Goal: Book appointment/travel/reservation

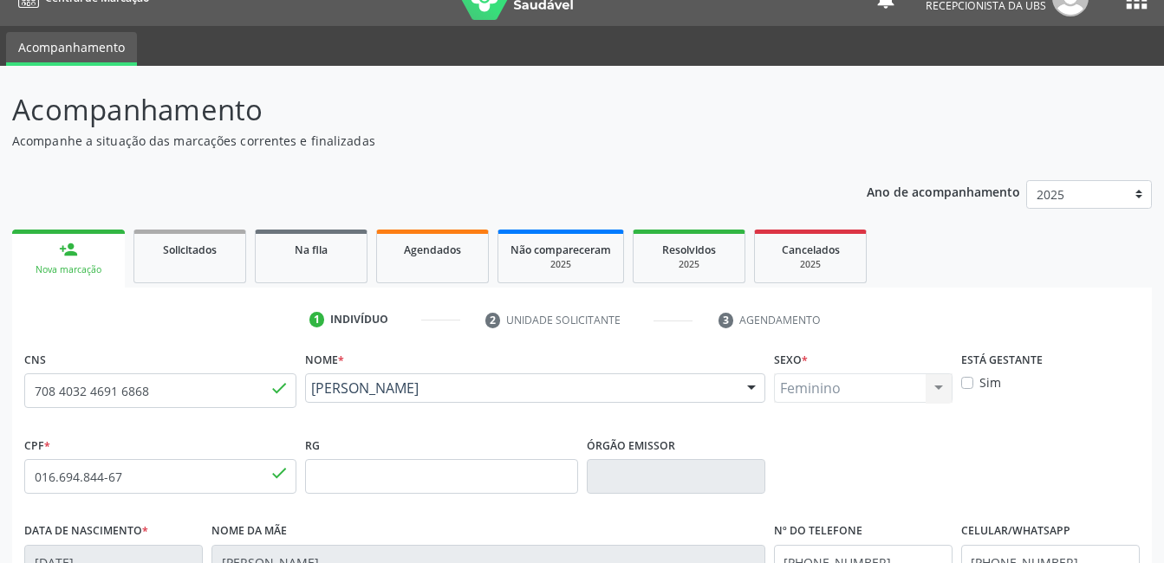
scroll to position [29, 0]
drag, startPoint x: 157, startPoint y: 385, endPoint x: 0, endPoint y: 459, distance: 173.6
click at [0, 460] on html "Central de Marcação notifications Cleia Rejane Pereira da Silva Mello Recepcion…" at bounding box center [582, 252] width 1164 height 563
type input "898 0040 2686 4709"
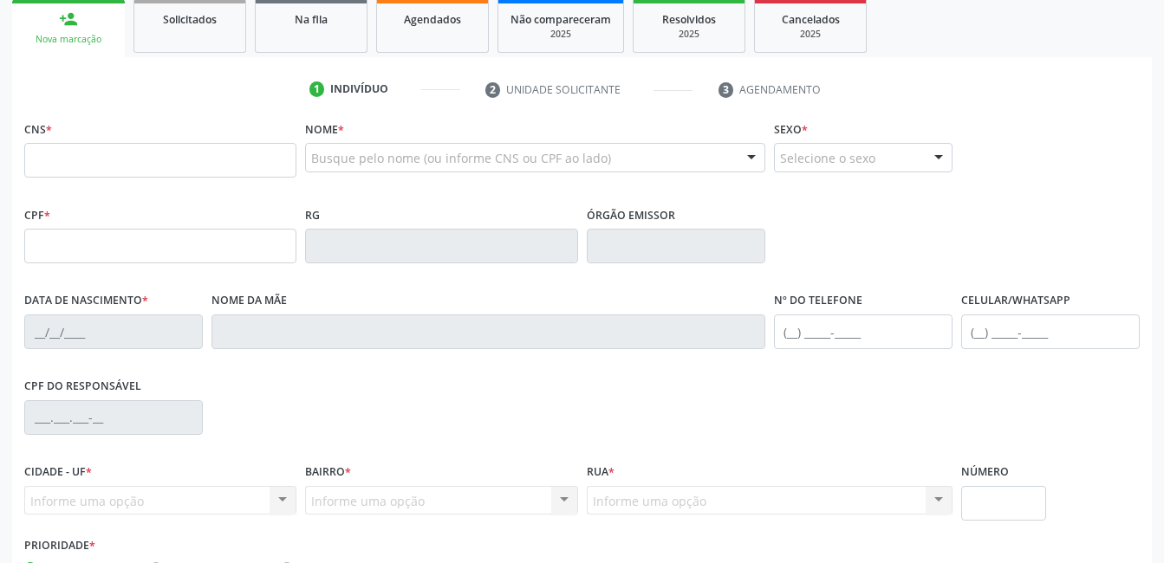
scroll to position [260, 0]
type input "898 0040 2686 4709"
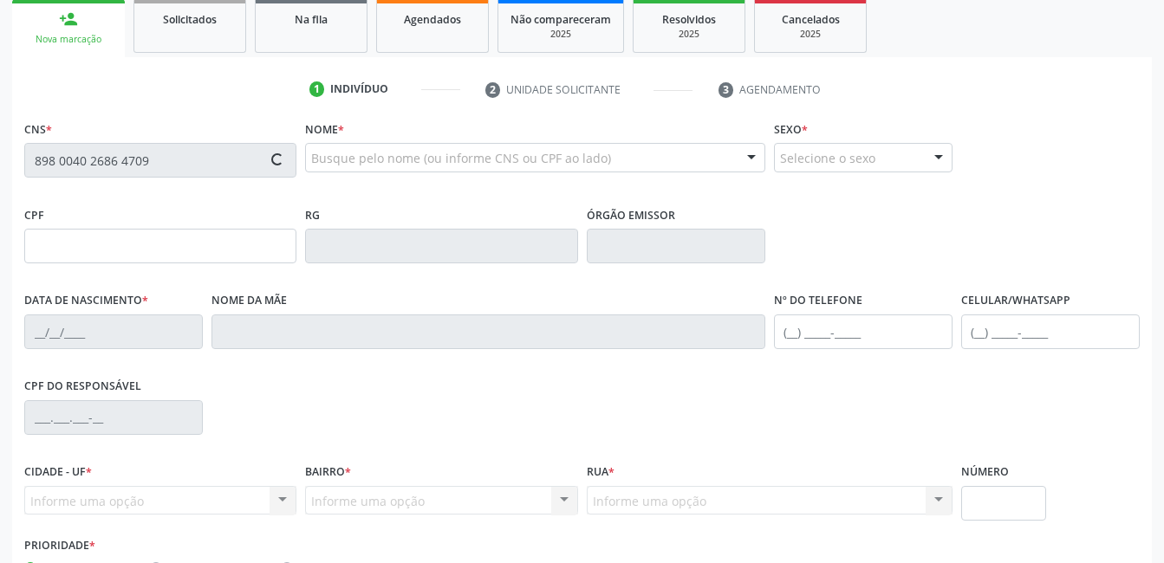
type input "250.011.834-72"
type input "[DATE]"
type input "[PERSON_NAME]"
type input "[PHONE_NUMBER]"
type input "(87) 99999-9999"
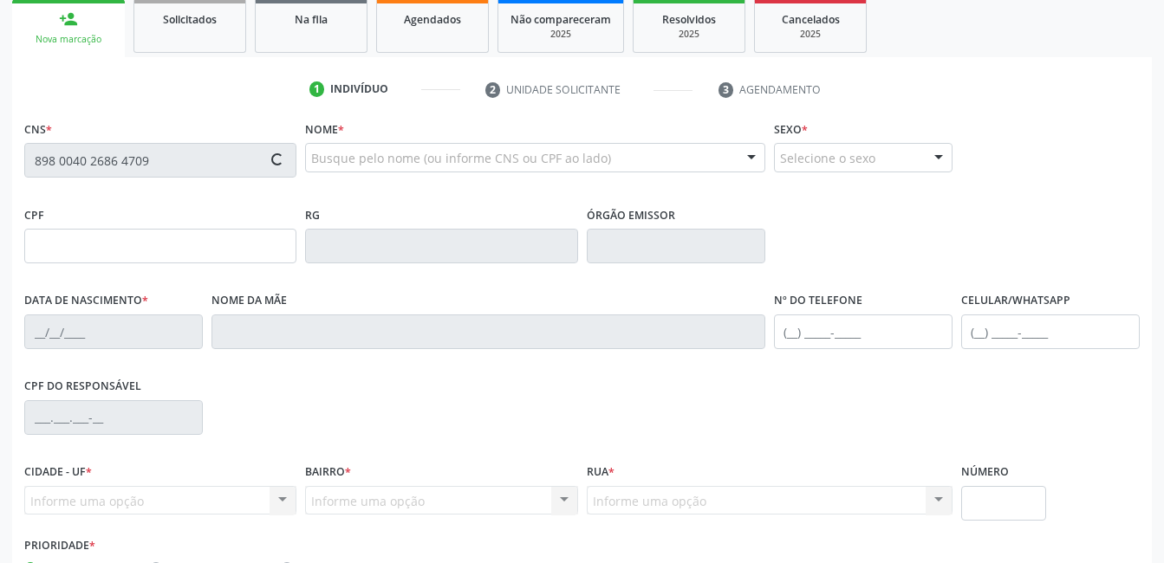
type input "227.146.694-68"
type input "339"
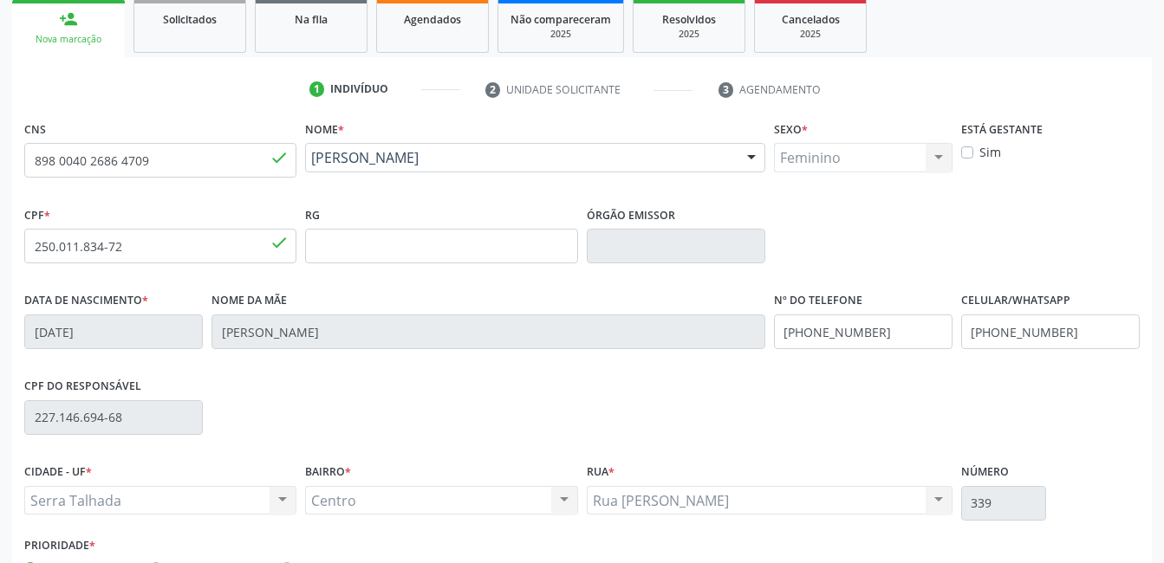
scroll to position [376, 0]
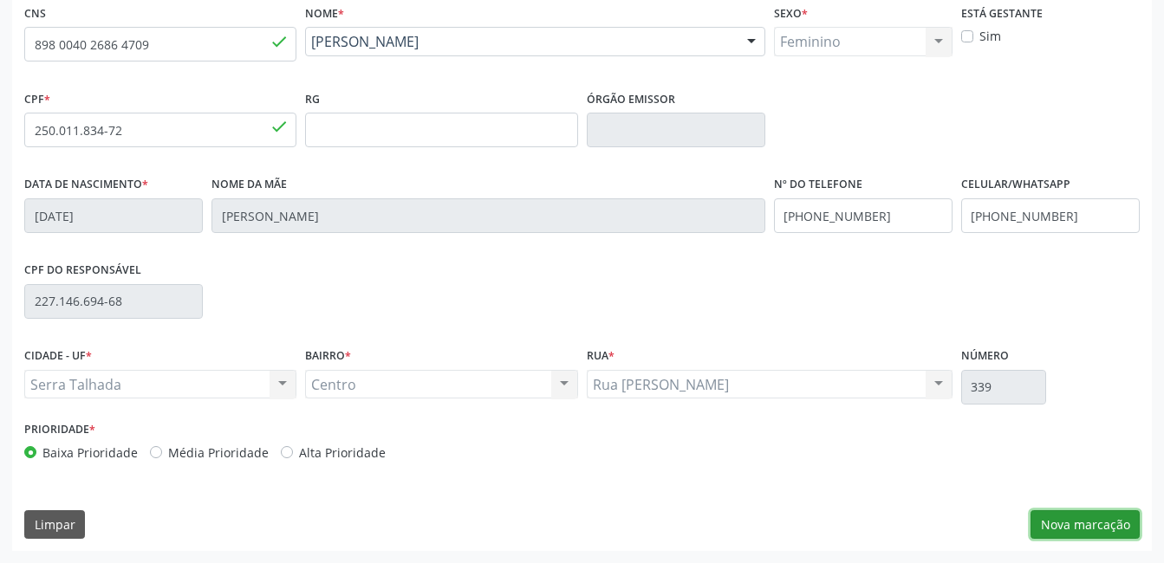
click at [1088, 526] on button "Nova marcação" at bounding box center [1084, 524] width 109 height 29
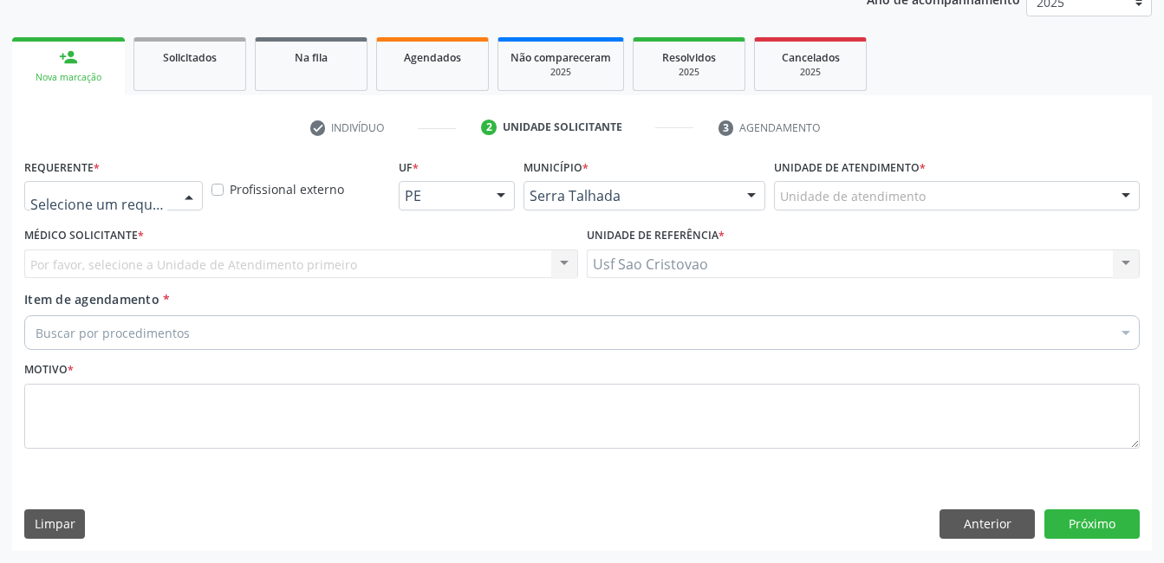
click at [190, 199] on div at bounding box center [189, 196] width 26 height 29
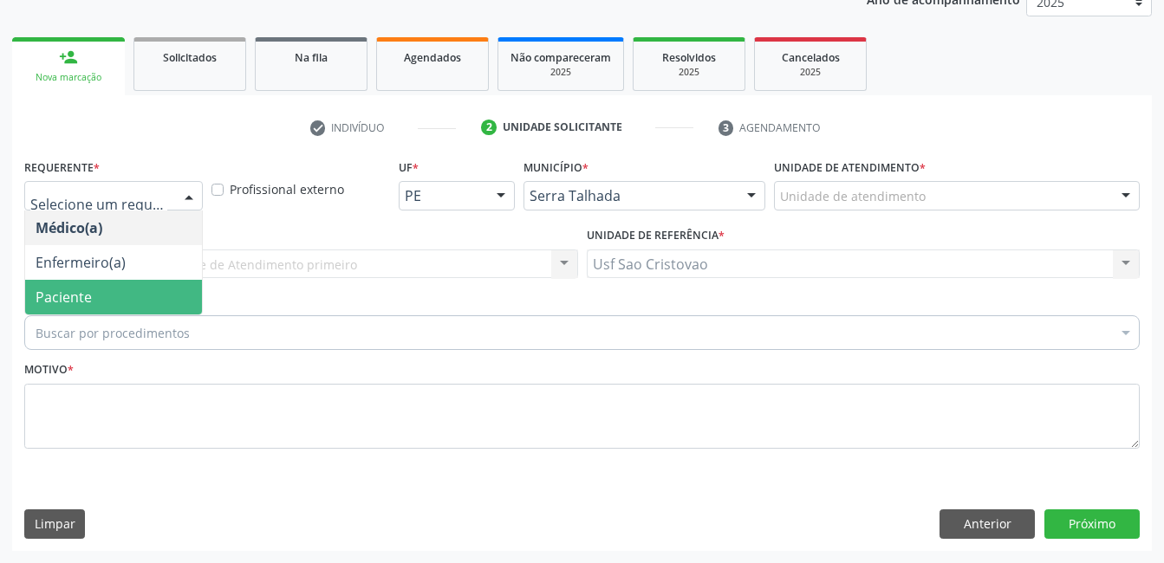
click at [146, 288] on span "Paciente" at bounding box center [113, 297] width 177 height 35
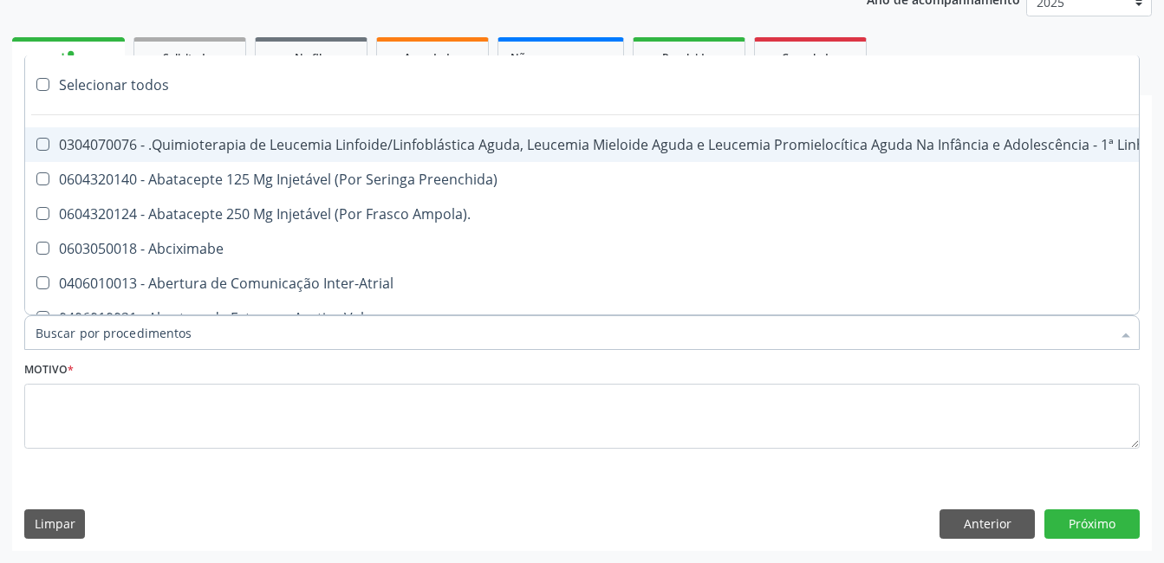
click at [215, 332] on div at bounding box center [581, 332] width 1115 height 35
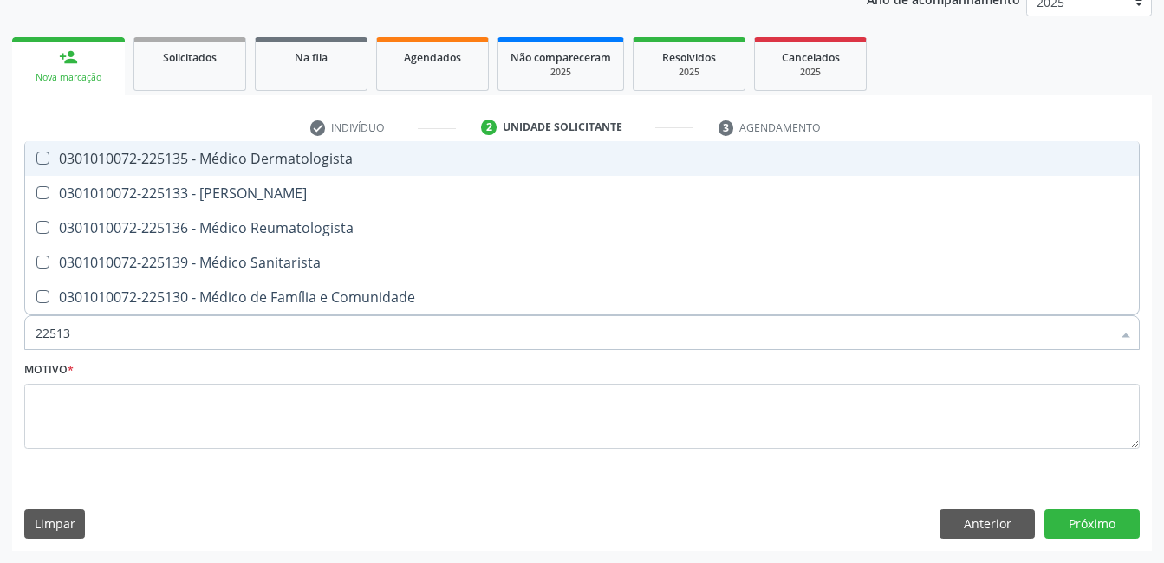
type input "225133"
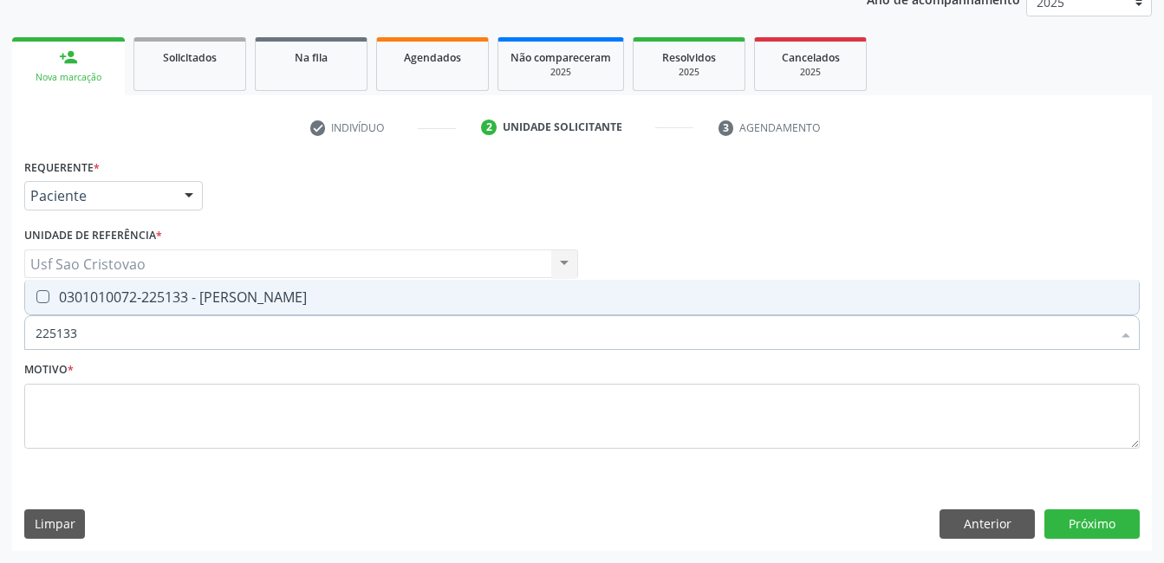
click at [39, 300] on Psiquiatra at bounding box center [42, 296] width 13 height 13
click at [36, 300] on Psiquiatra "checkbox" at bounding box center [30, 296] width 11 height 11
checkbox Psiquiatra "true"
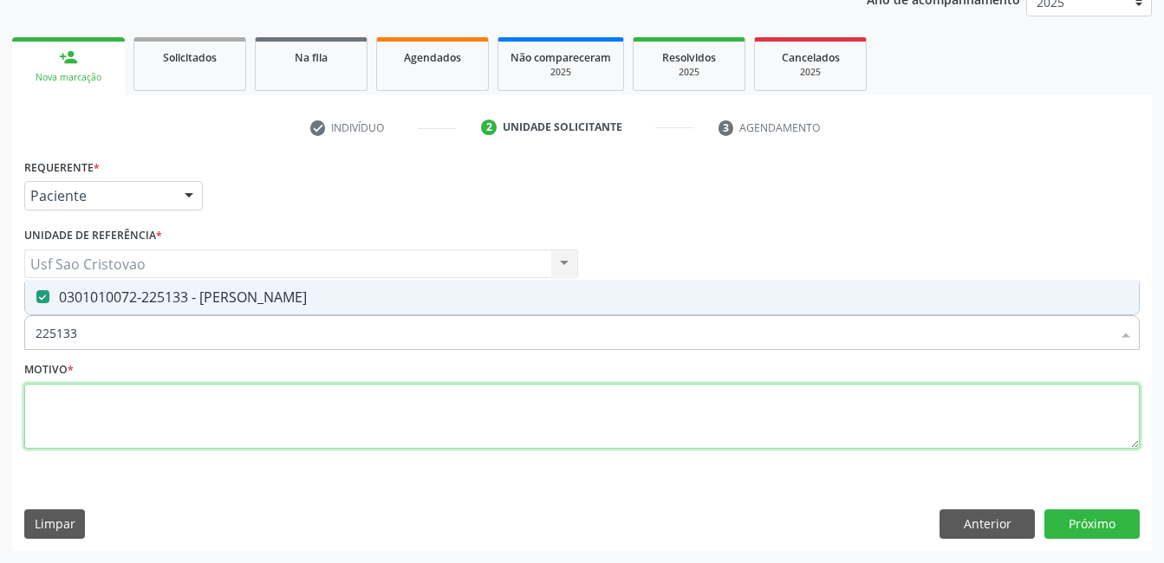
click at [250, 425] on textarea at bounding box center [581, 417] width 1115 height 66
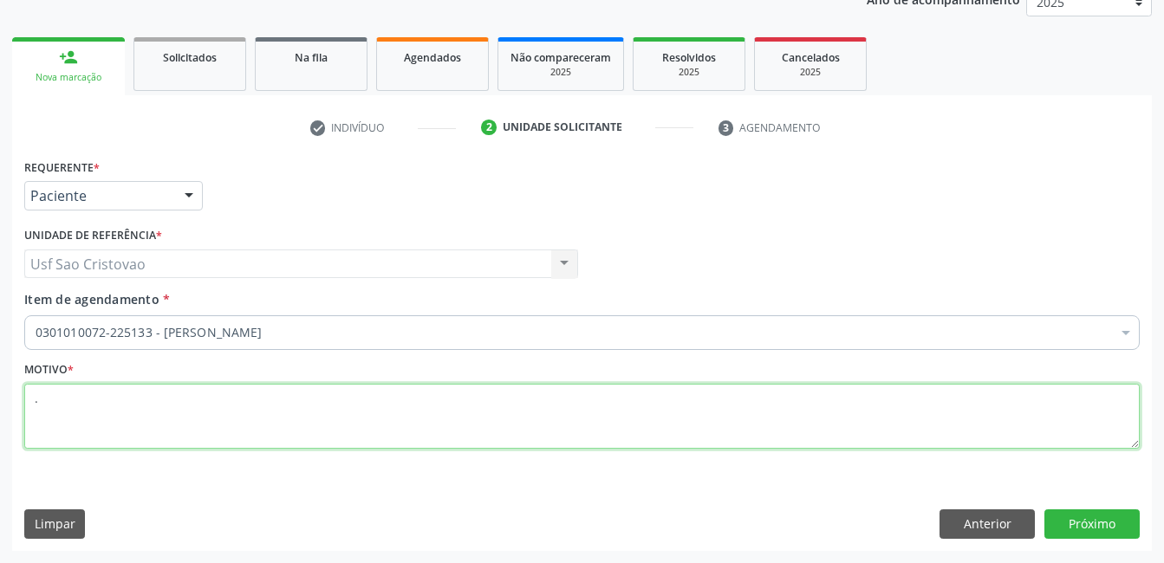
type textarea "."
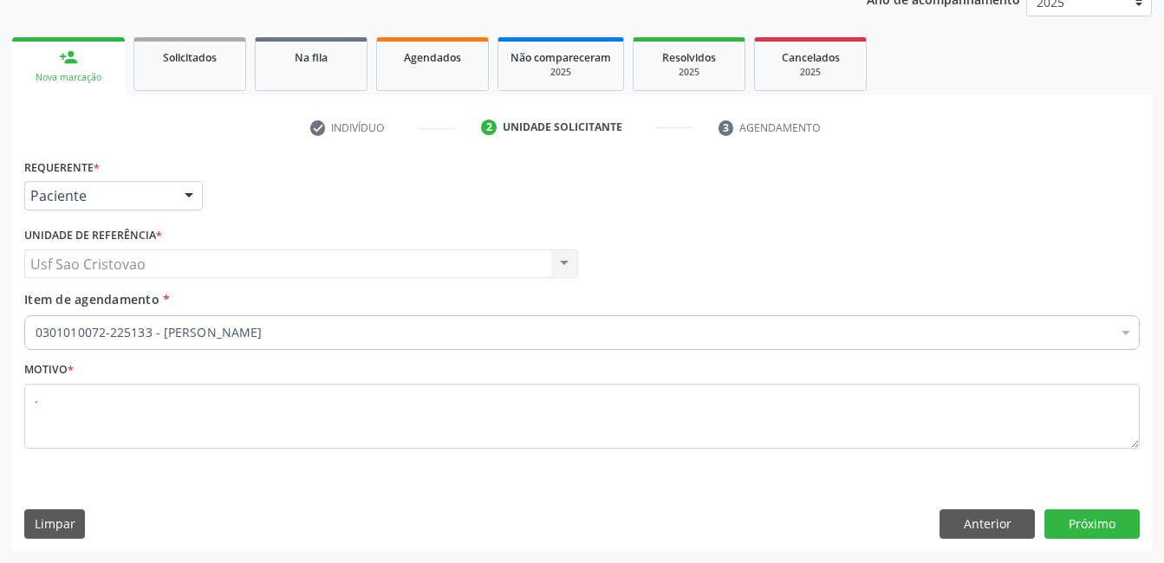
click at [588, 511] on div "Limpar Anterior Próximo" at bounding box center [581, 523] width 1115 height 29
click at [1081, 524] on button "Próximo" at bounding box center [1091, 523] width 95 height 29
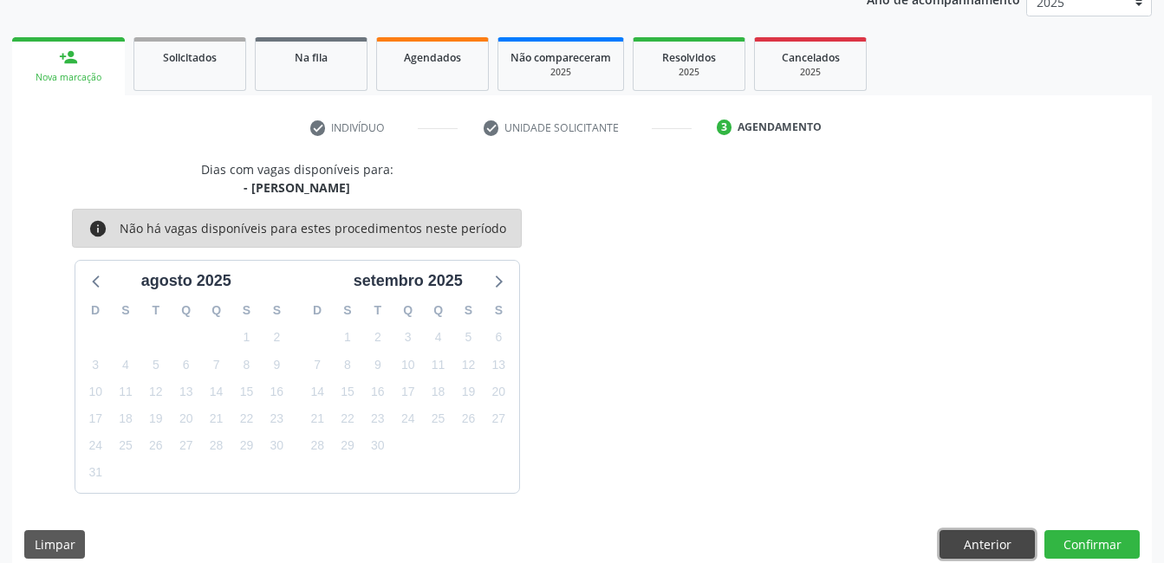
click at [987, 548] on button "Anterior" at bounding box center [986, 544] width 95 height 29
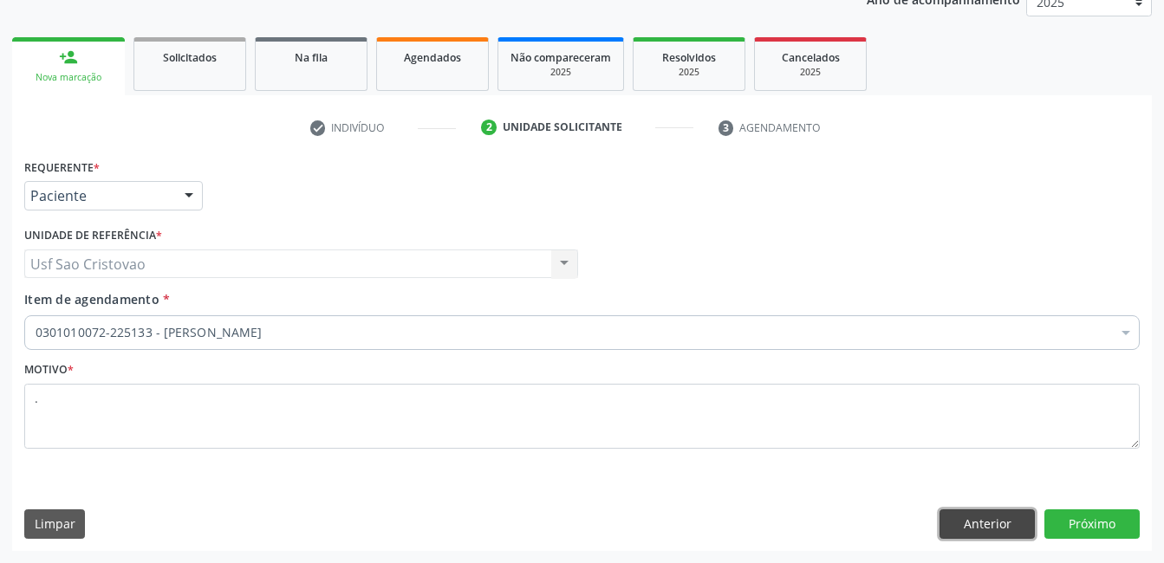
click at [987, 528] on button "Anterior" at bounding box center [986, 523] width 95 height 29
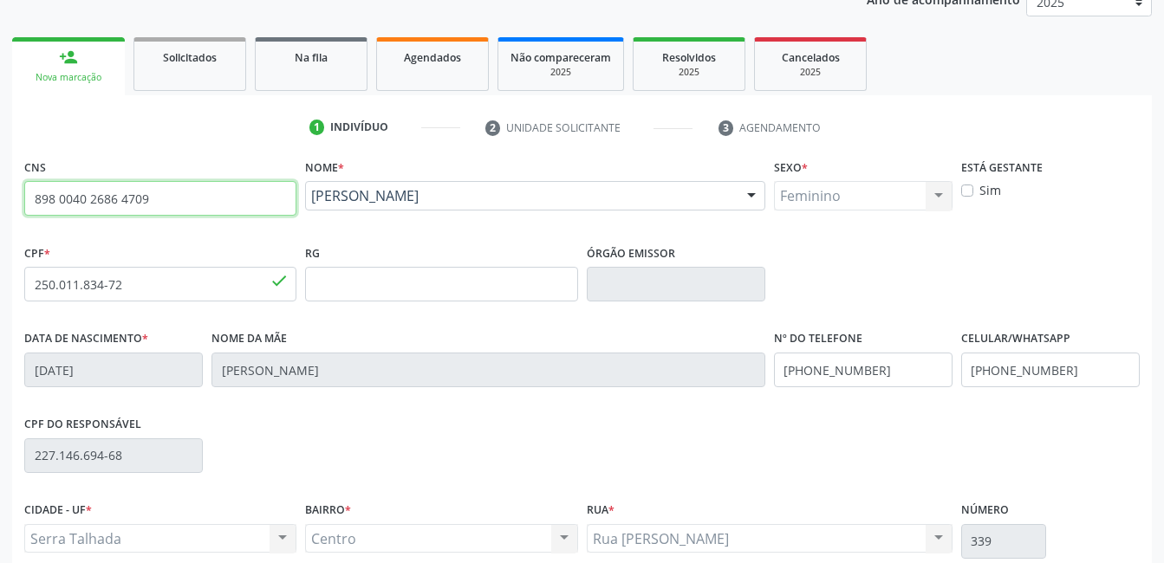
drag, startPoint x: 157, startPoint y: 199, endPoint x: 0, endPoint y: 198, distance: 156.8
click at [0, 220] on html "Central de Marcação notifications Cleia Rejane Pereira da Silva Mello Recepcion…" at bounding box center [582, 59] width 1164 height 563
type input "162 2561 5260 0000"
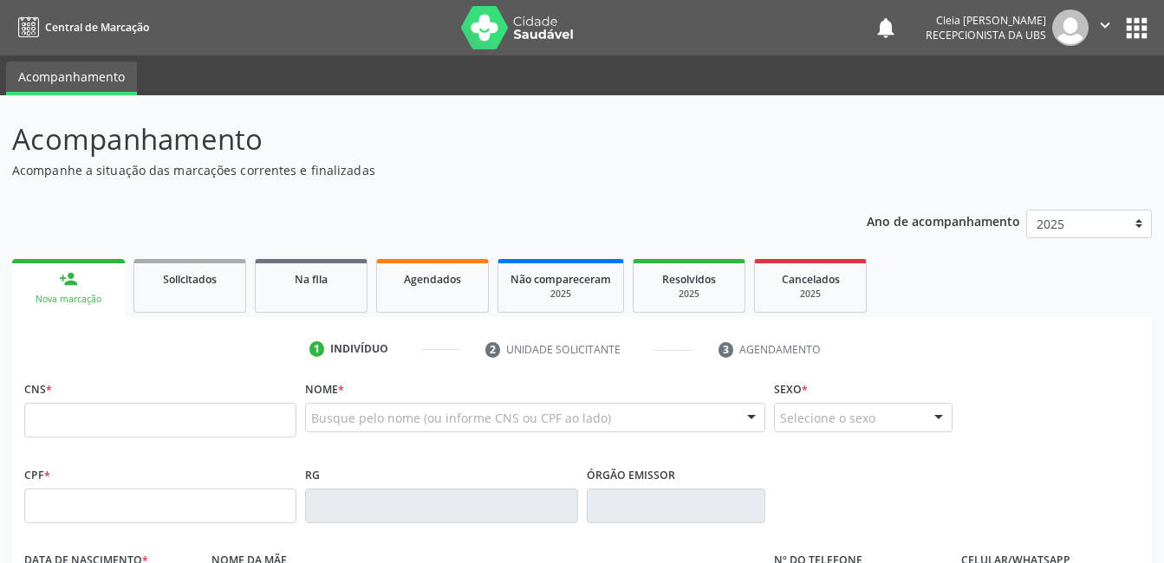
scroll to position [279, 0]
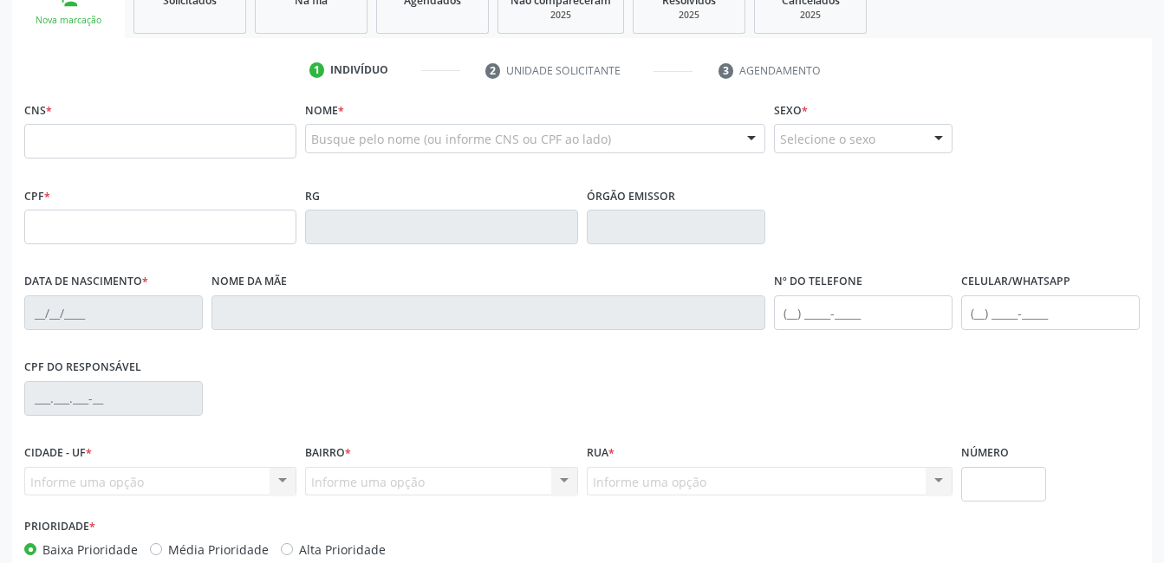
click at [222, 139] on input "text" at bounding box center [160, 141] width 272 height 35
type input "162 5256 1526 0000"
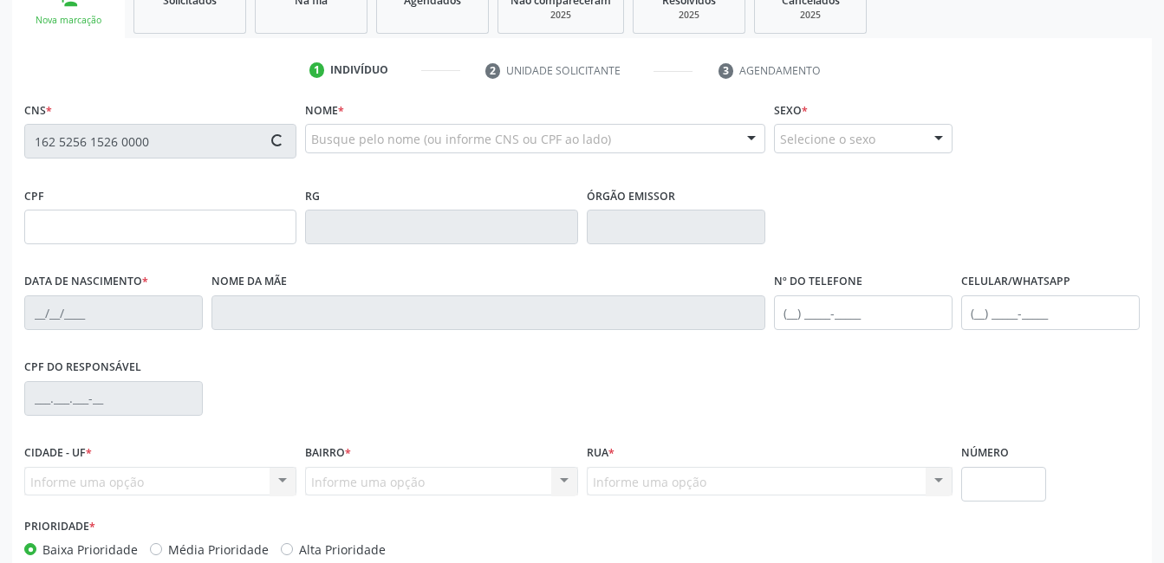
type input "[DATE]"
type input "[PERSON_NAME]"
type input "[PHONE_NUMBER]"
type input "57"
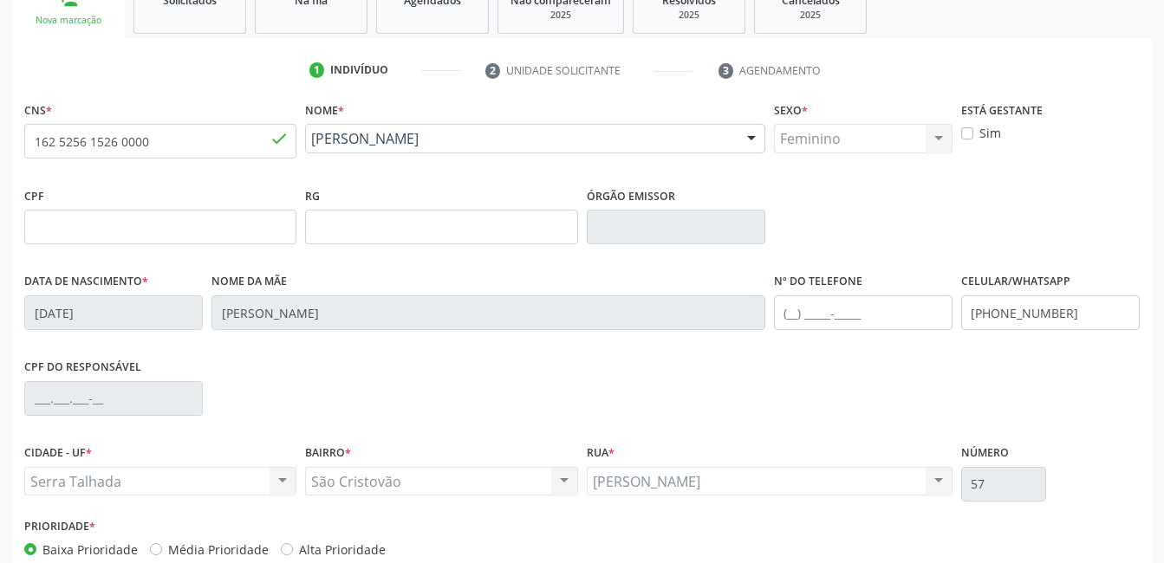
scroll to position [376, 0]
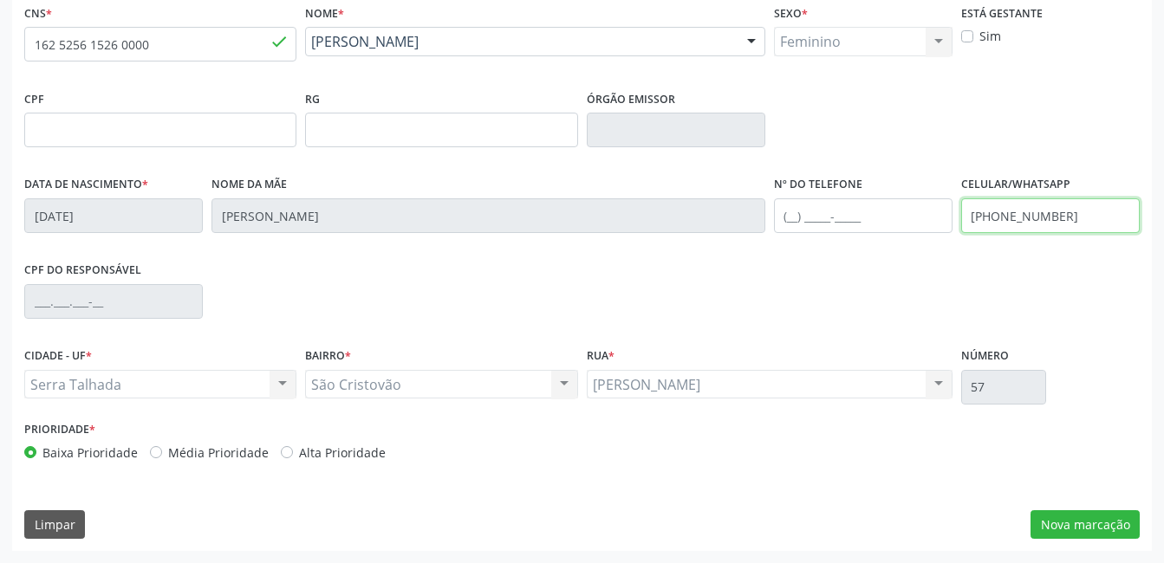
drag, startPoint x: 1066, startPoint y: 217, endPoint x: 966, endPoint y: 224, distance: 100.8
click at [966, 224] on input "[PHONE_NUMBER]" at bounding box center [1050, 215] width 178 height 35
type input "[PHONE_NUMBER]"
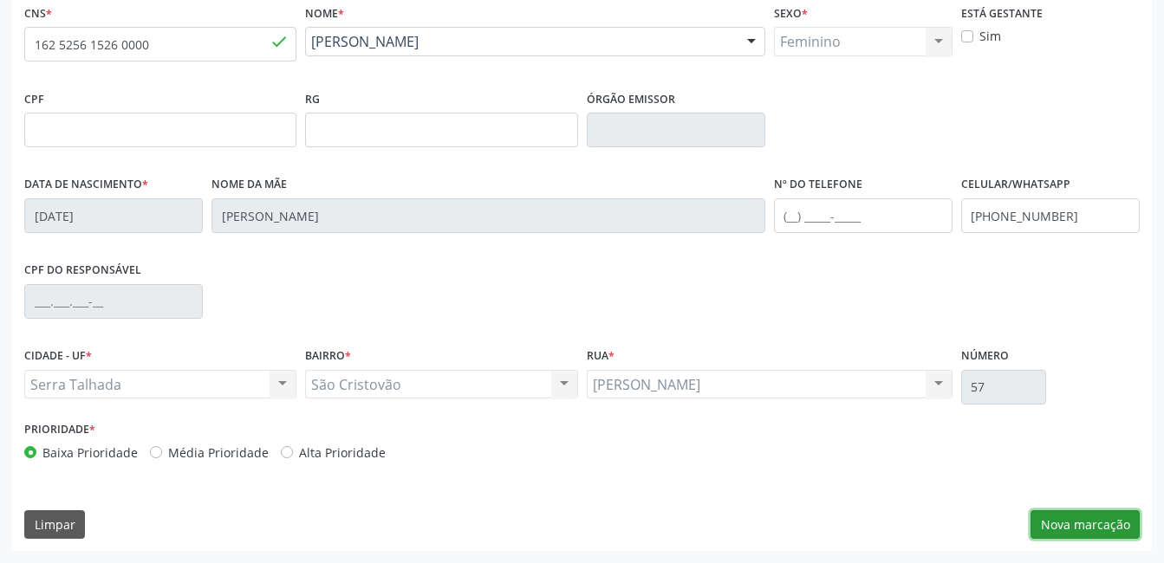
click at [1076, 530] on button "Nova marcação" at bounding box center [1084, 524] width 109 height 29
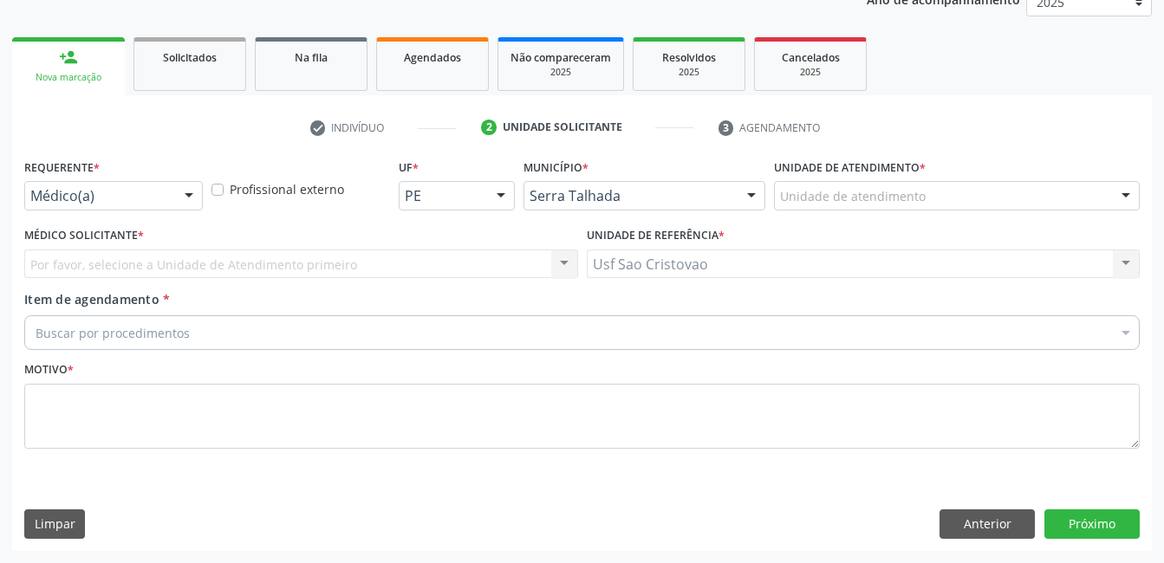
click at [168, 196] on div "Médico(a)" at bounding box center [113, 195] width 178 height 29
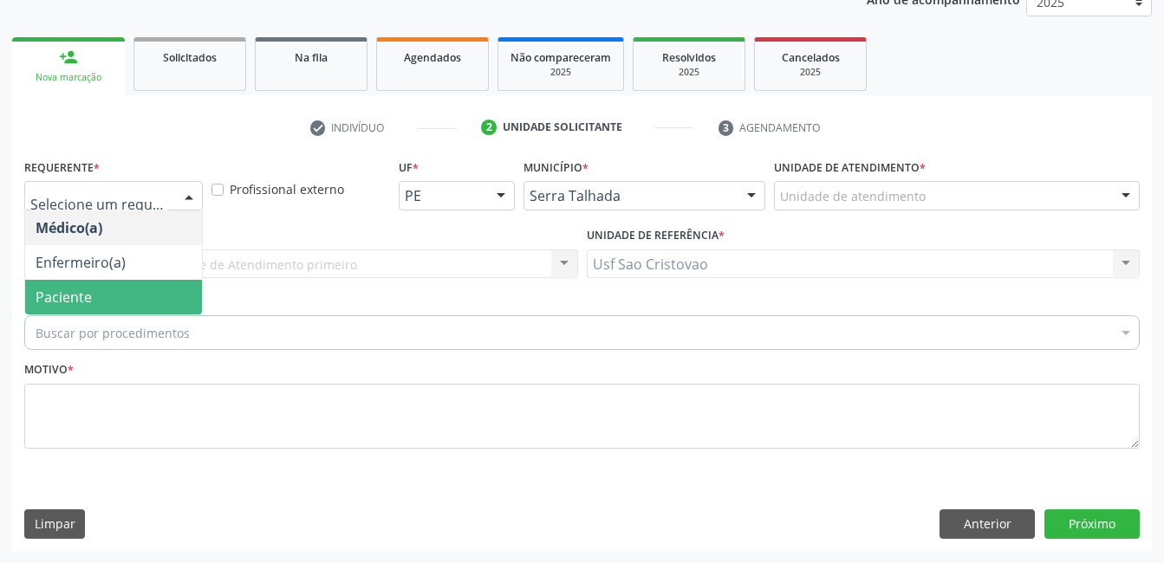
click at [142, 293] on span "Paciente" at bounding box center [113, 297] width 177 height 35
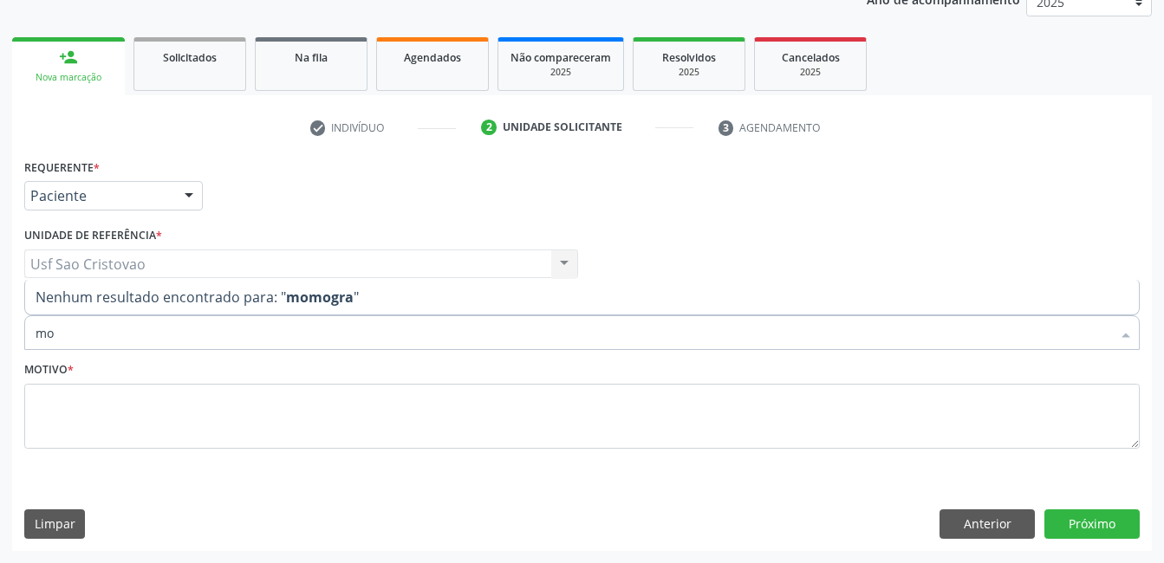
type input "m"
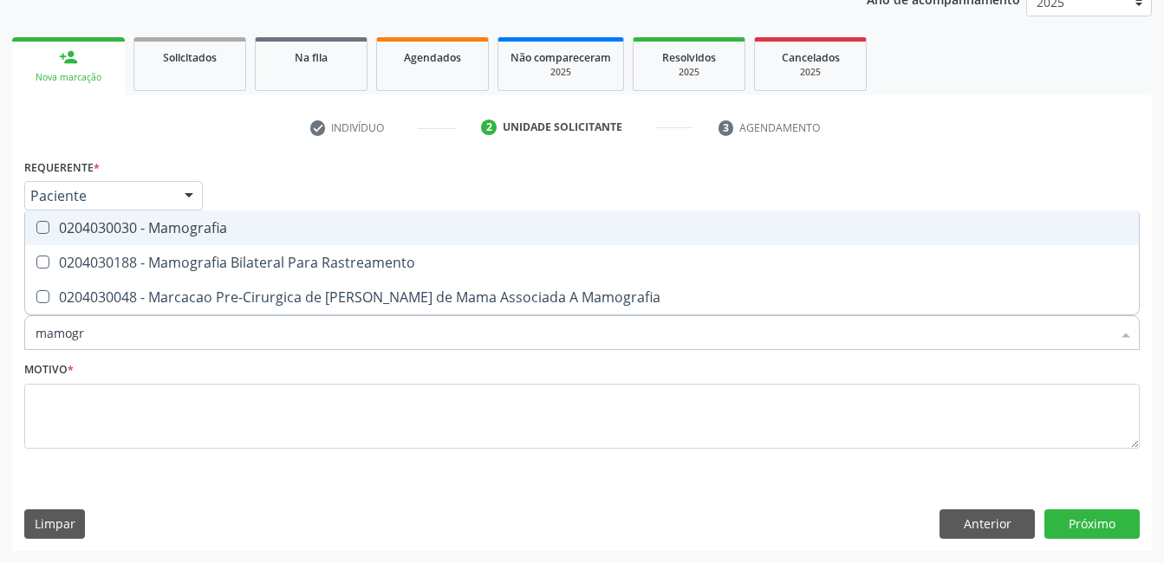
type input "mamogra"
click at [41, 225] on Mamografia at bounding box center [42, 227] width 13 height 13
click at [36, 225] on Mamografia "checkbox" at bounding box center [30, 227] width 11 height 11
checkbox Mamografia "true"
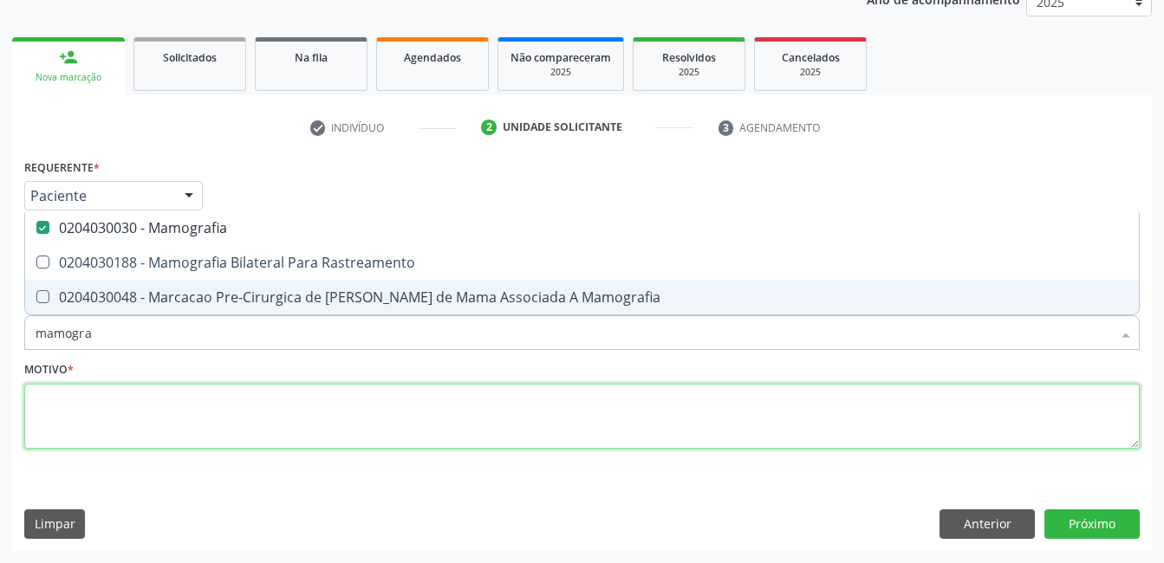
click at [141, 405] on textarea at bounding box center [581, 417] width 1115 height 66
checkbox Rastreamento "true"
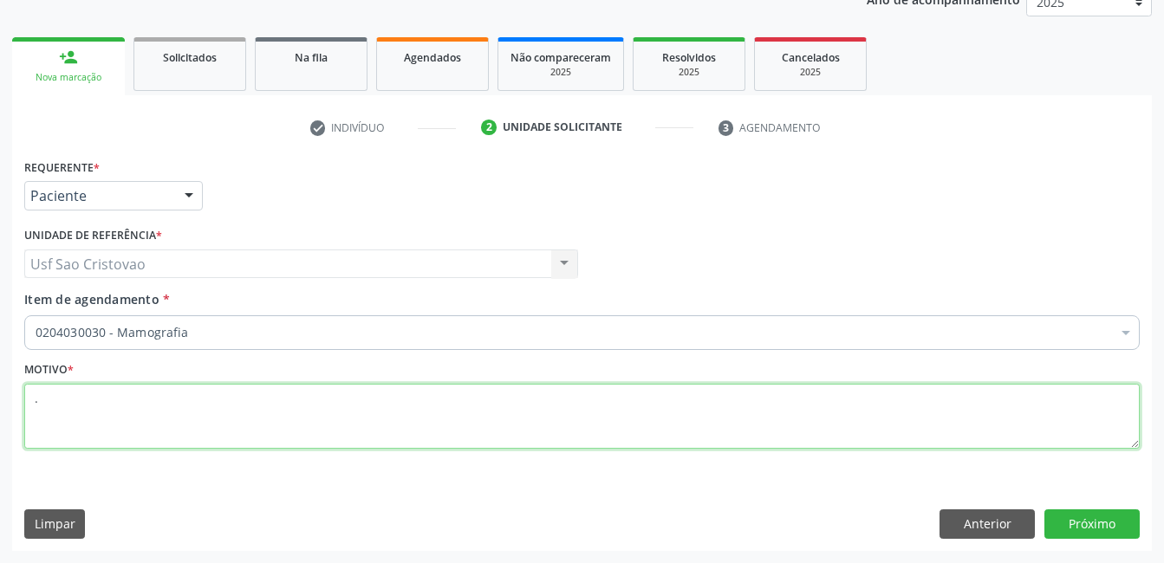
type textarea "."
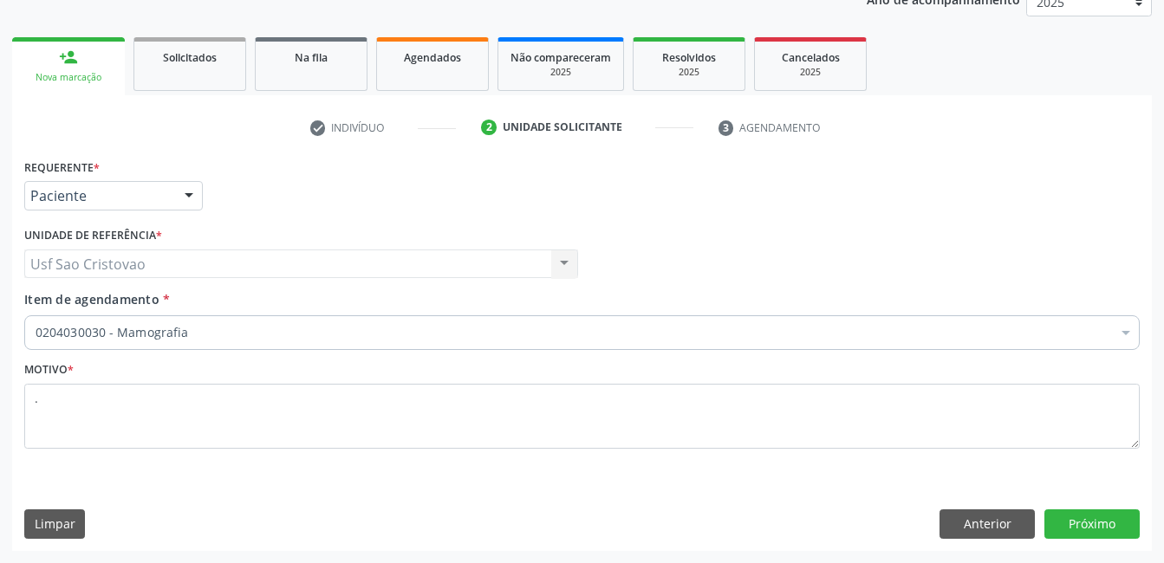
click at [453, 495] on div "Requerente * Paciente Médico(a) Enfermeiro(a) Paciente Nenhum resultado encontr…" at bounding box center [581, 352] width 1139 height 396
click at [1102, 522] on button "Próximo" at bounding box center [1091, 523] width 95 height 29
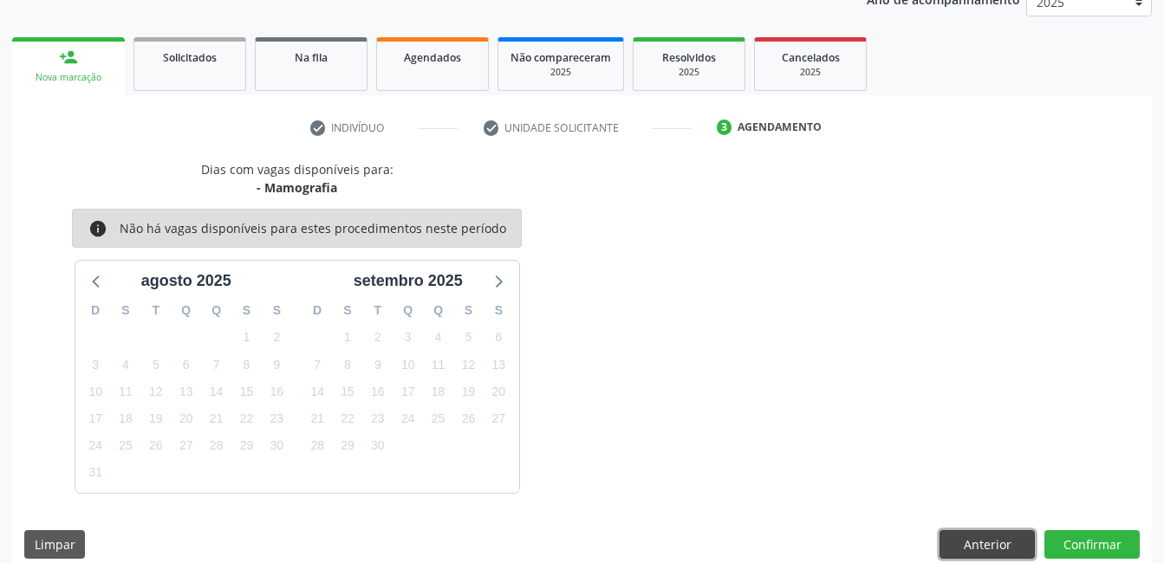
click at [960, 546] on button "Anterior" at bounding box center [986, 544] width 95 height 29
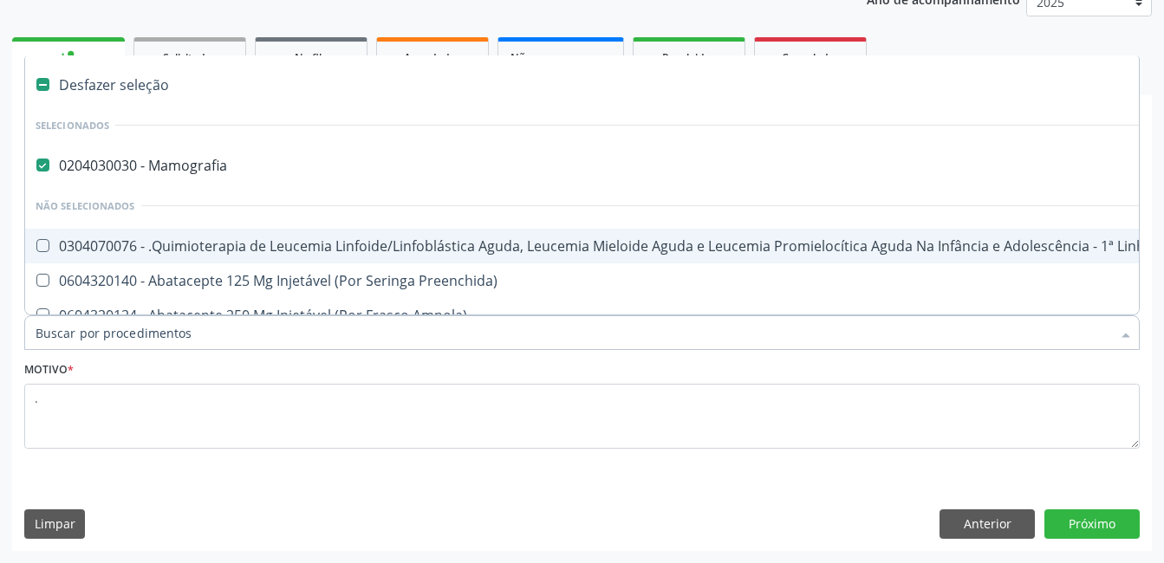
drag, startPoint x: 199, startPoint y: 334, endPoint x: -3, endPoint y: 333, distance: 202.7
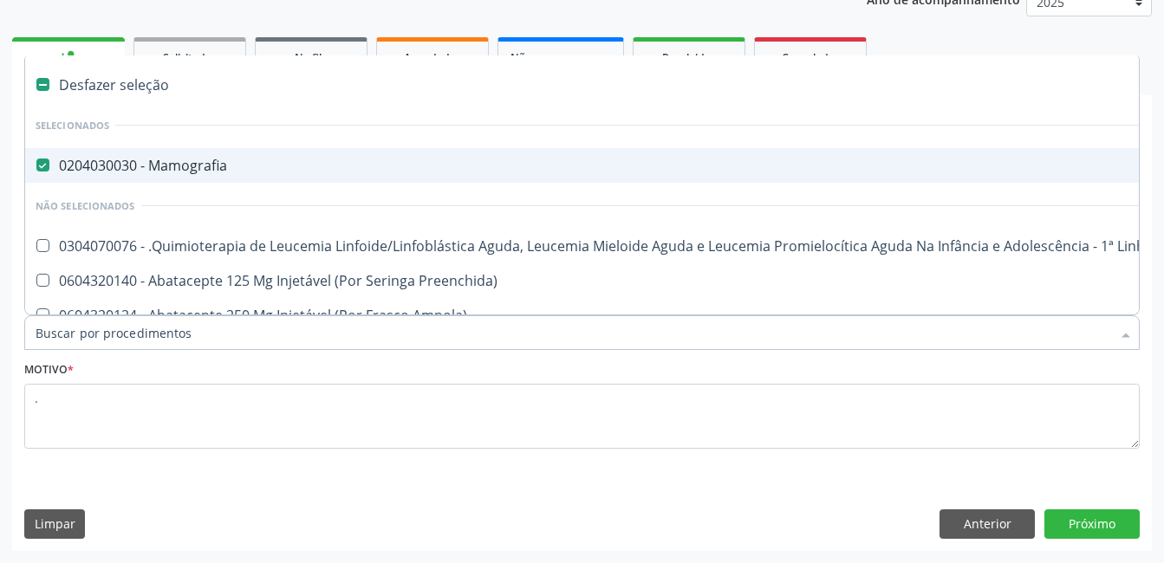
click at [47, 168] on Mamografia at bounding box center [42, 165] width 13 height 13
click at [36, 168] on Mamografia "checkbox" at bounding box center [30, 164] width 11 height 11
checkbox Mamografia "false"
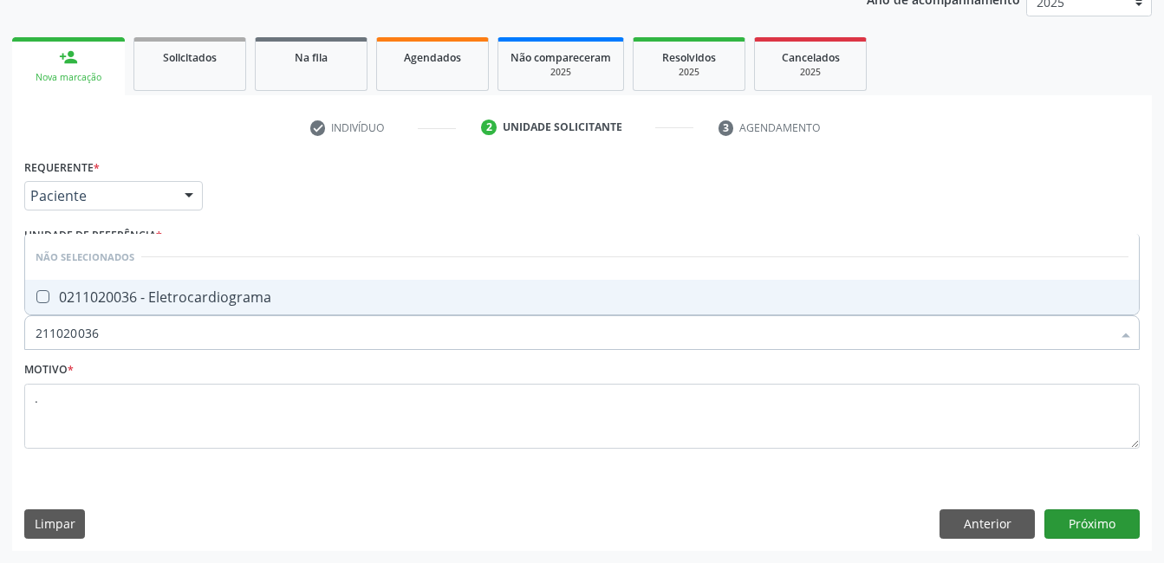
type input "211020036"
drag, startPoint x: 1125, startPoint y: 535, endPoint x: 1116, endPoint y: 535, distance: 9.5
click at [1125, 535] on button "Próximo" at bounding box center [1091, 523] width 95 height 29
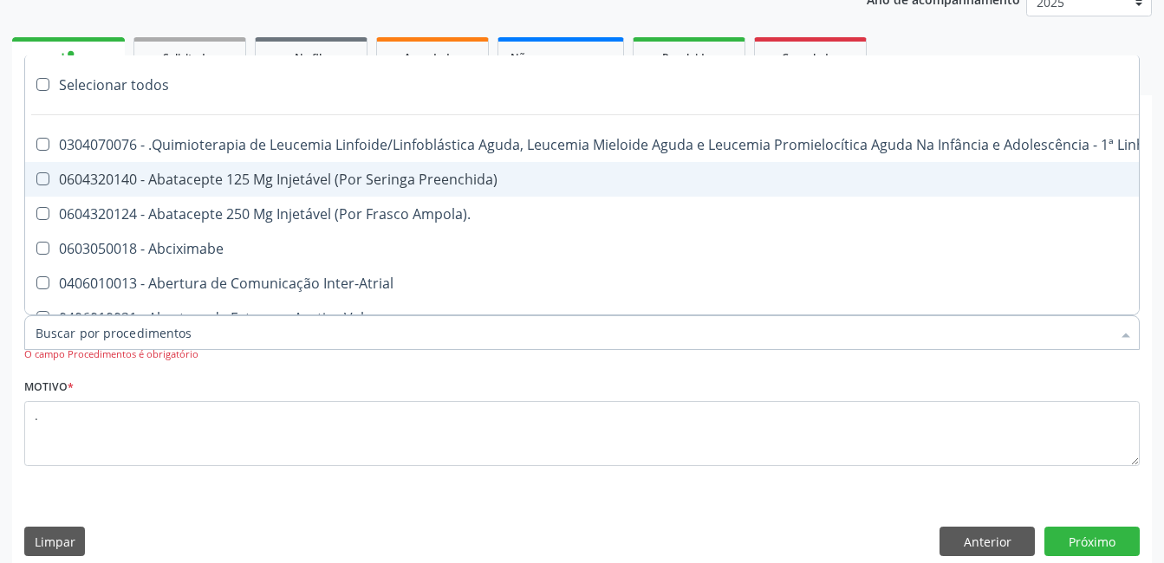
click at [211, 333] on div at bounding box center [581, 332] width 1115 height 35
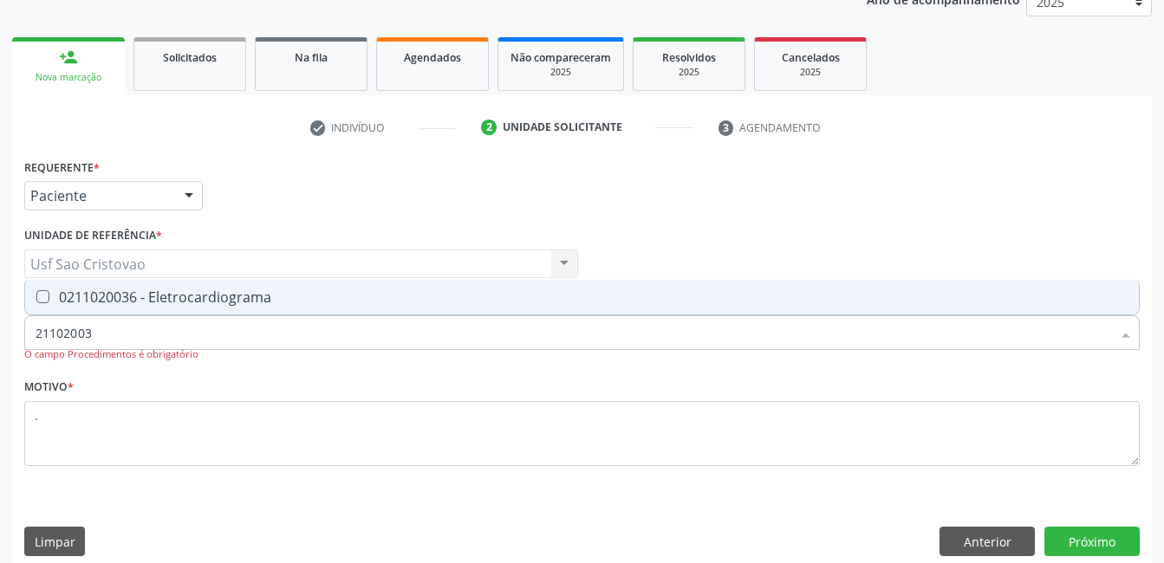
type input "211020036"
click at [45, 298] on Eletrocardiograma at bounding box center [42, 296] width 13 height 13
click at [36, 298] on Eletrocardiograma "checkbox" at bounding box center [30, 296] width 11 height 11
checkbox Eletrocardiograma "true"
type input "211020036"
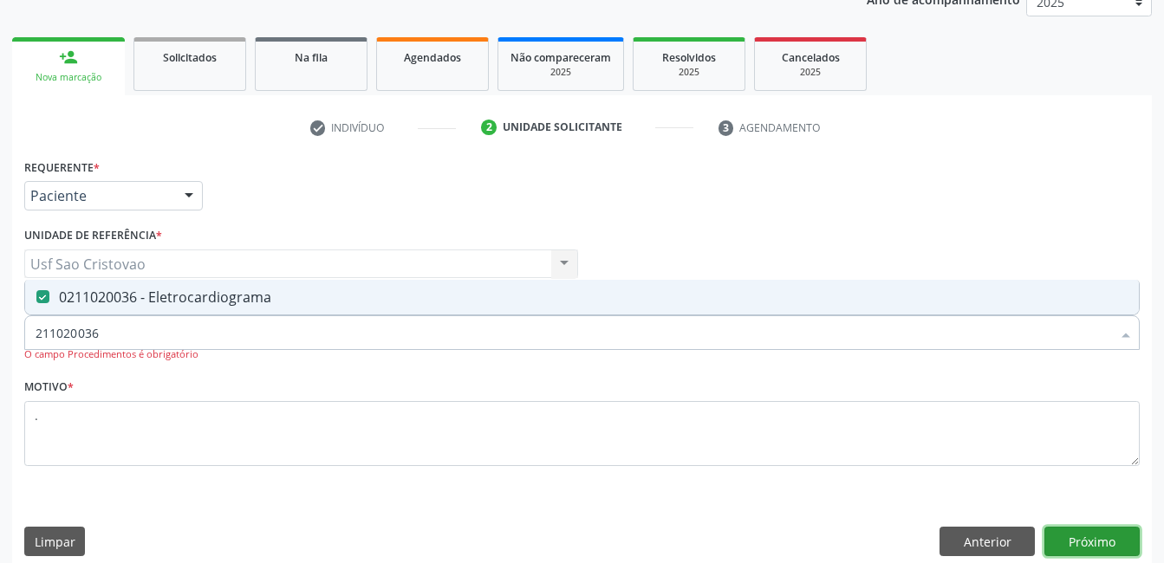
click at [1068, 541] on button "Próximo" at bounding box center [1091, 541] width 95 height 29
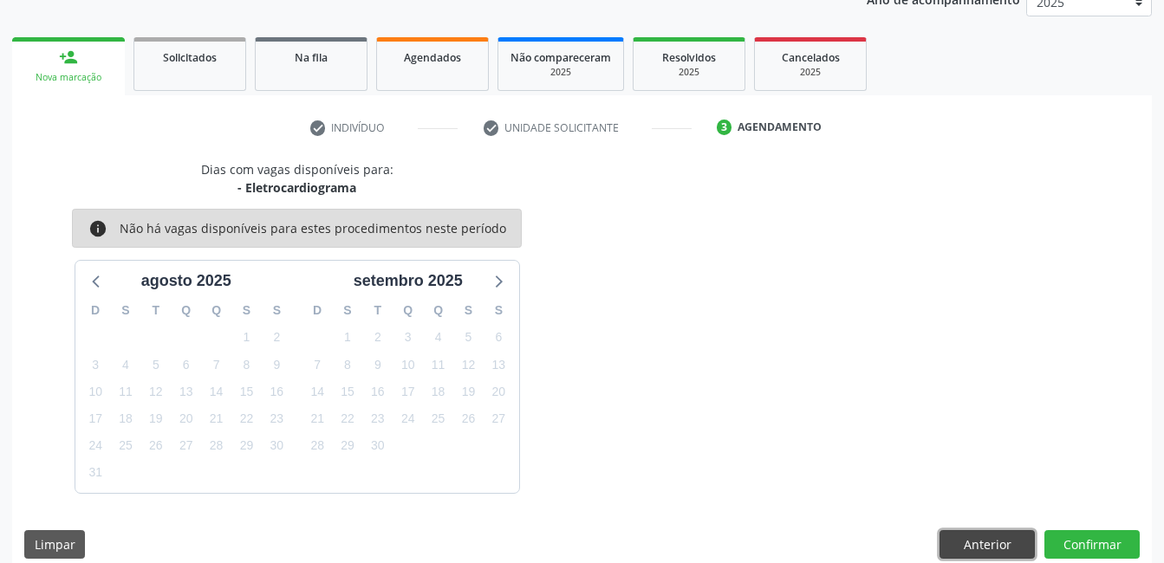
click at [978, 542] on button "Anterior" at bounding box center [986, 544] width 95 height 29
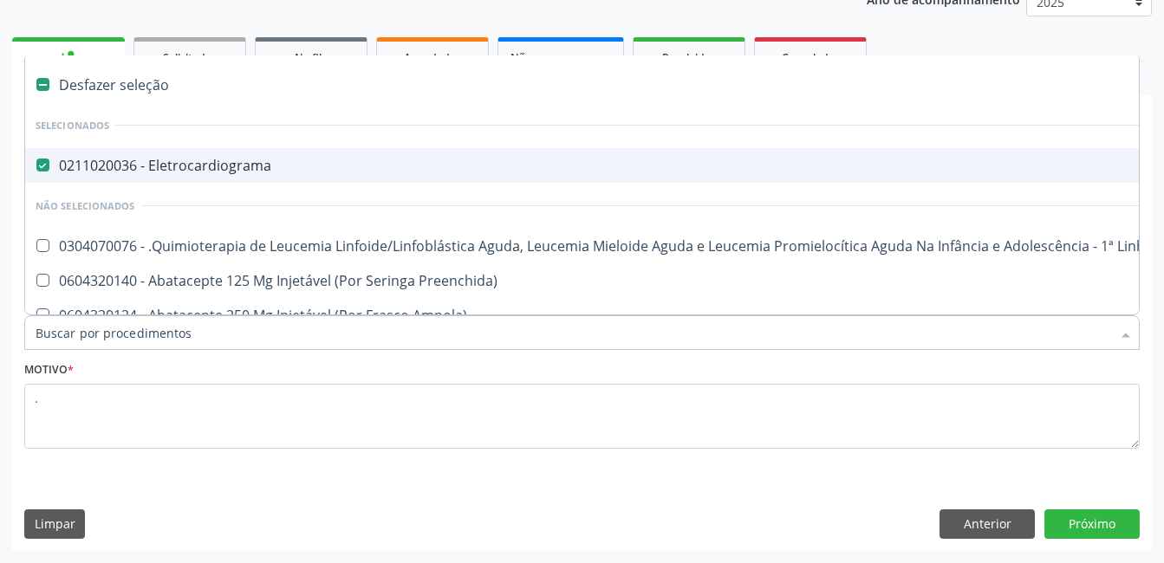
click at [46, 160] on Eletrocardiograma at bounding box center [42, 165] width 13 height 13
click at [36, 160] on Eletrocardiograma "checkbox" at bounding box center [30, 164] width 11 height 11
checkbox Eletrocardiograma "false"
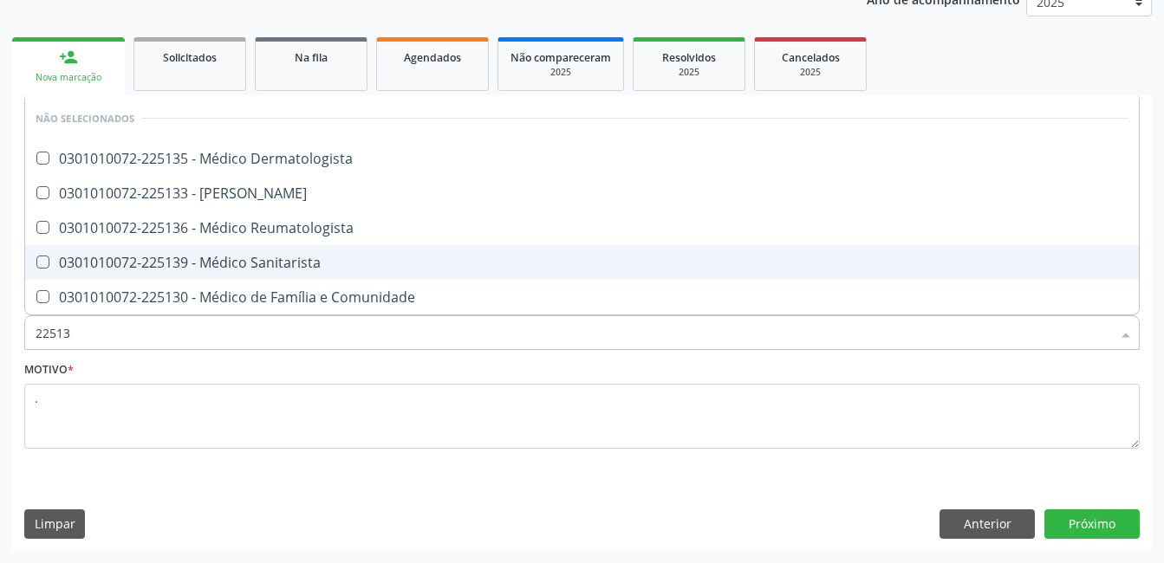
type input "225135"
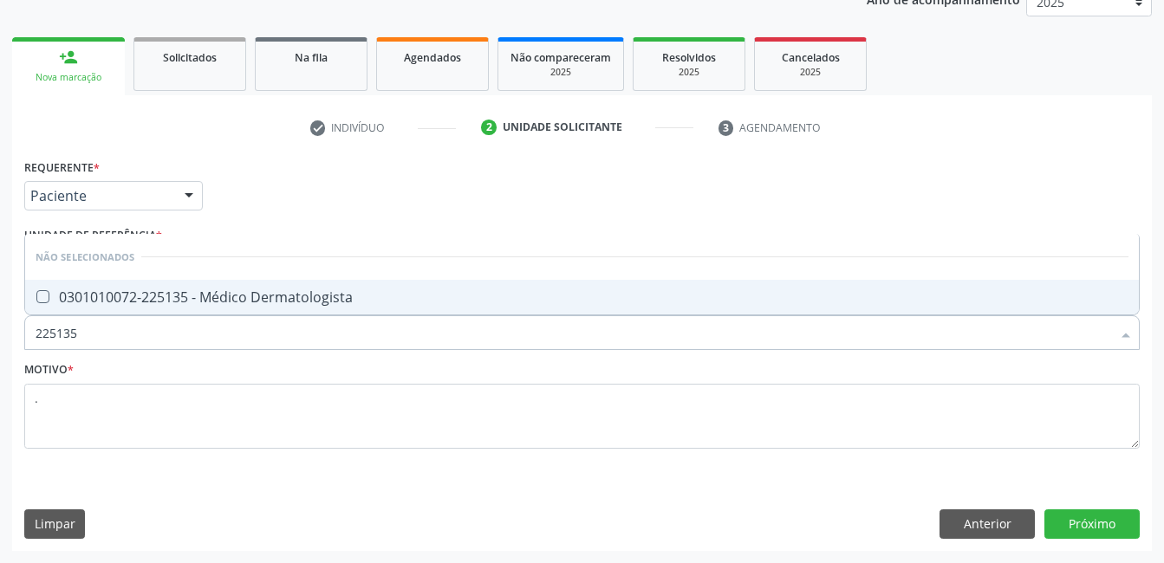
click at [42, 295] on Dermatologista at bounding box center [42, 296] width 13 height 13
click at [36, 295] on Dermatologista "checkbox" at bounding box center [30, 296] width 11 height 11
click at [1088, 532] on button "Próximo" at bounding box center [1091, 523] width 95 height 29
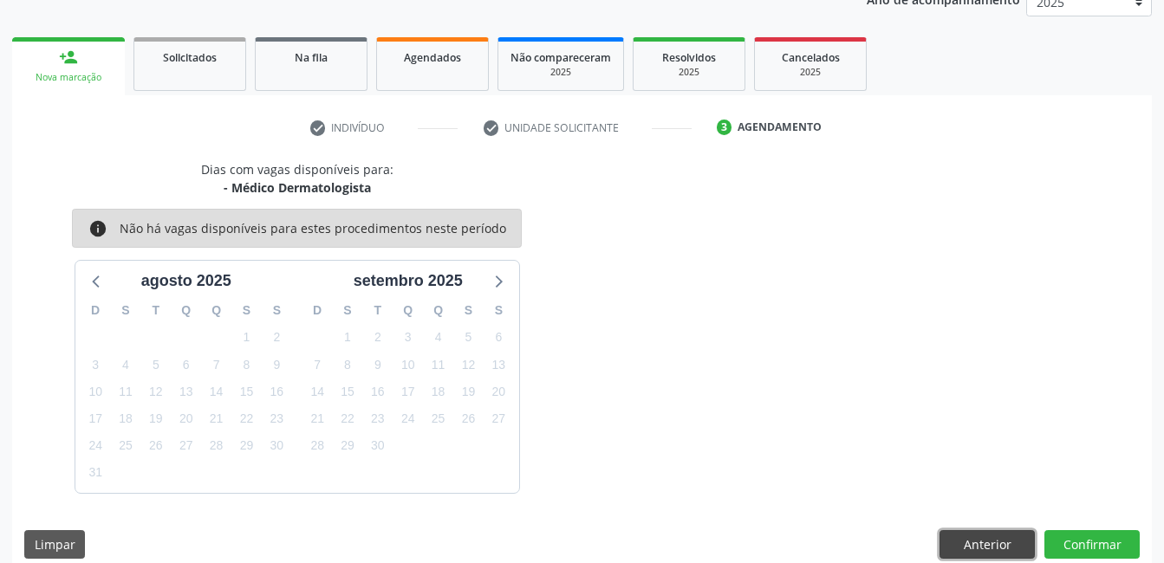
click at [956, 545] on button "Anterior" at bounding box center [986, 544] width 95 height 29
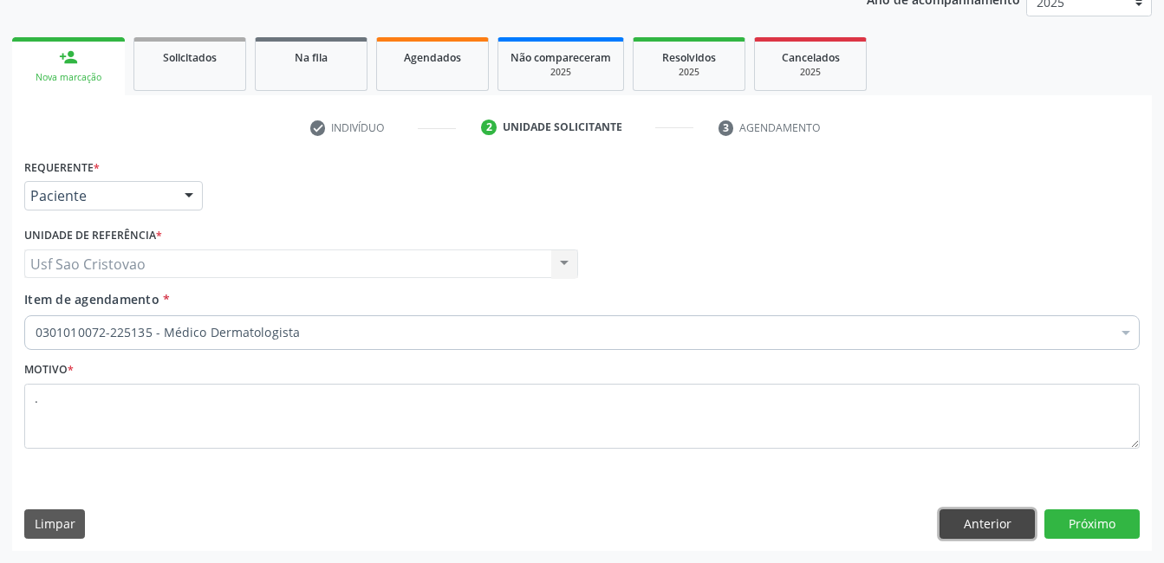
click at [956, 522] on button "Anterior" at bounding box center [986, 523] width 95 height 29
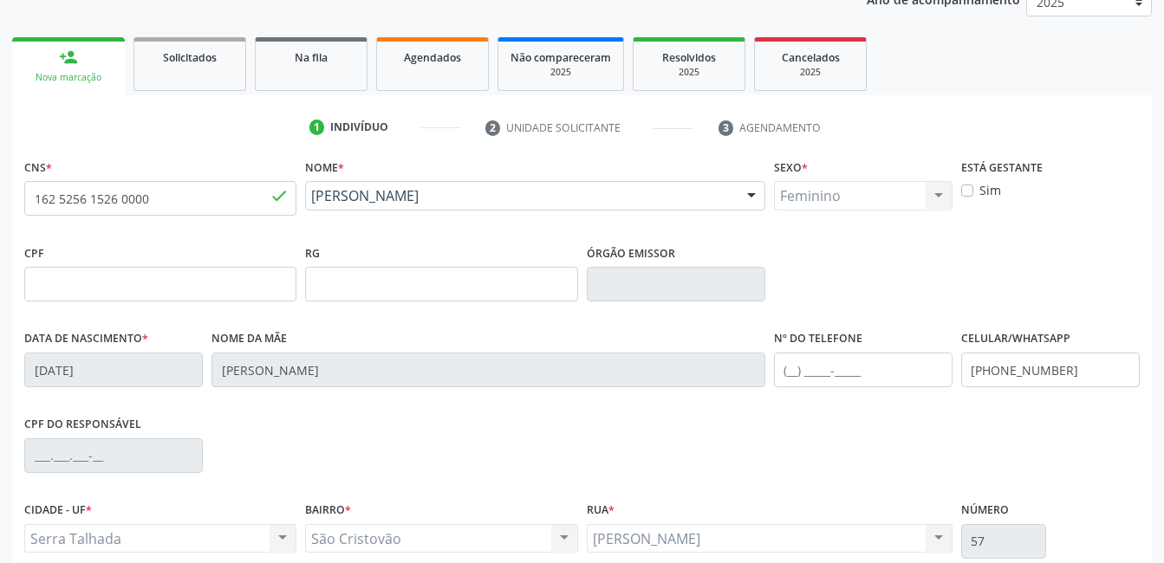
scroll to position [376, 0]
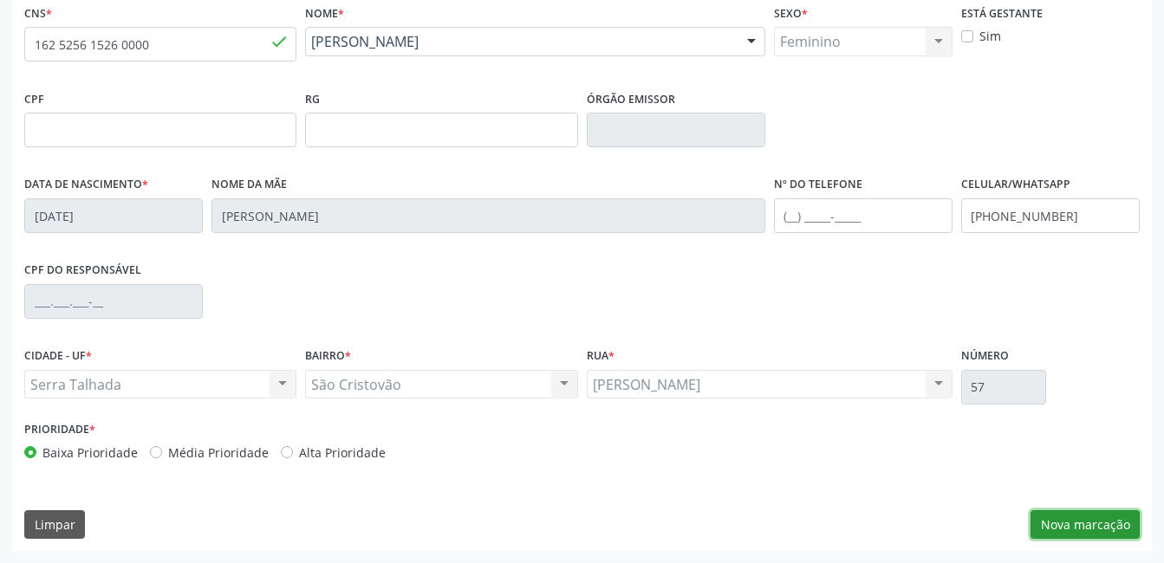
click at [1076, 526] on button "Nova marcação" at bounding box center [1084, 524] width 109 height 29
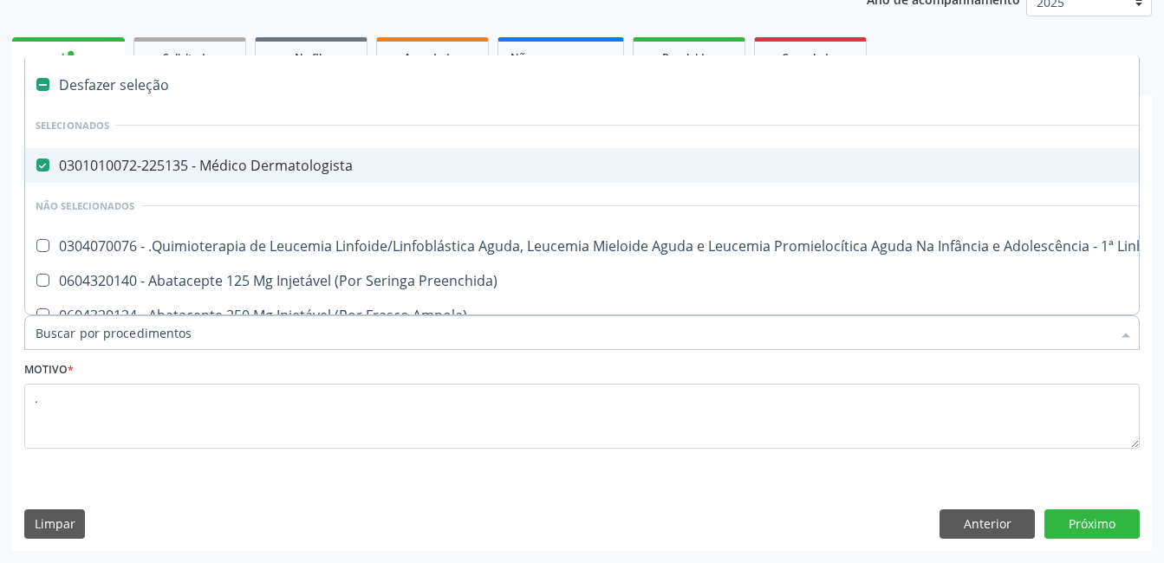
click at [43, 165] on Dermatologista at bounding box center [42, 165] width 13 height 13
click at [36, 165] on Dermatologista "checkbox" at bounding box center [30, 164] width 11 height 11
checkbox Dermatologista "false"
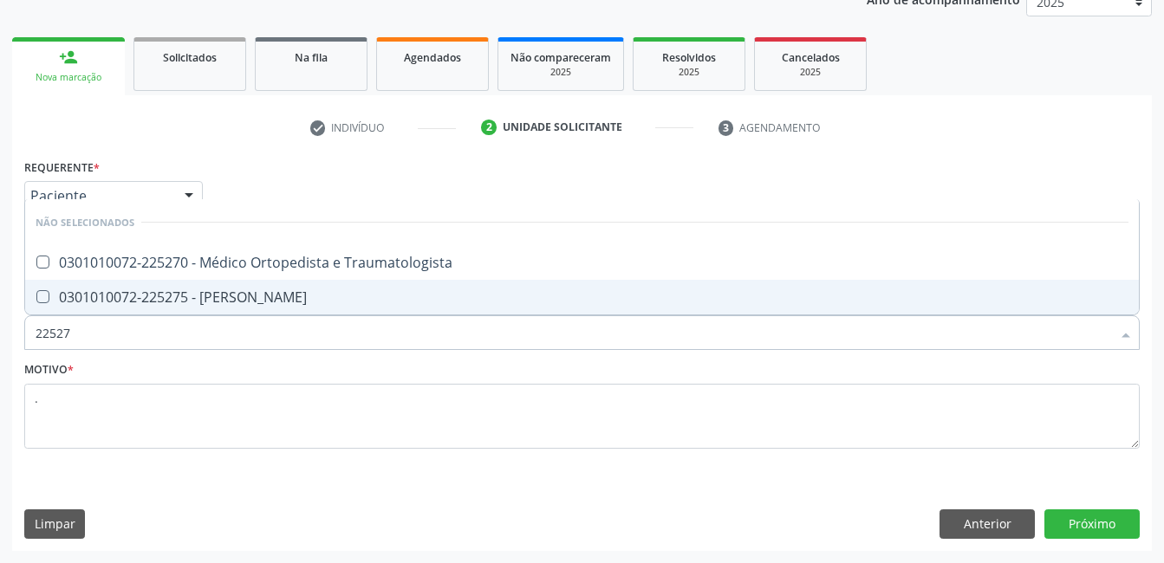
type input "225270"
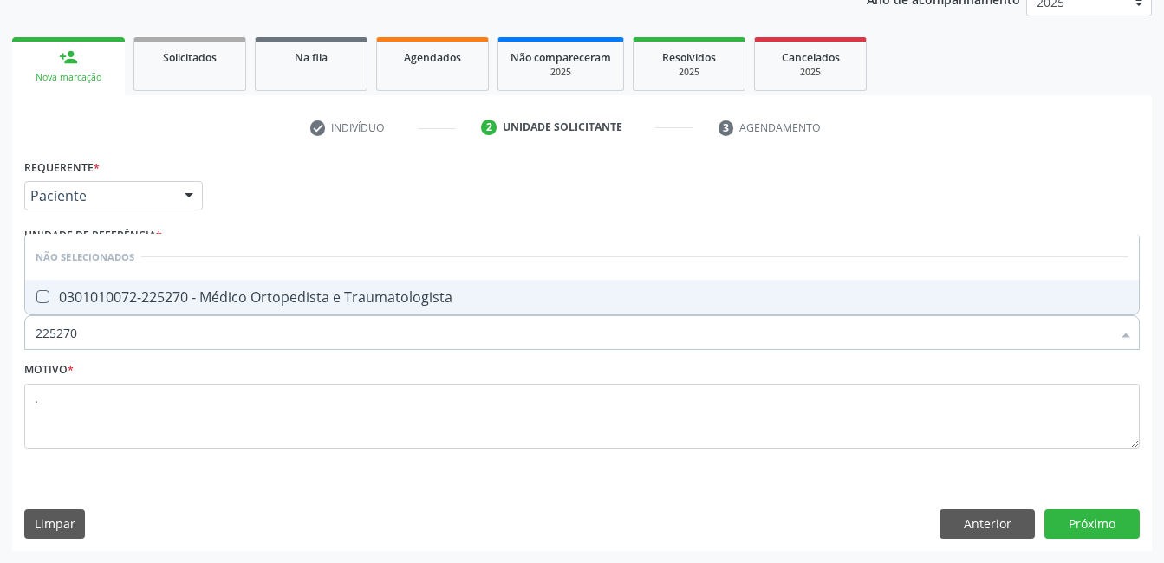
click at [46, 300] on Traumatologista at bounding box center [42, 296] width 13 height 13
click at [36, 300] on Traumatologista "checkbox" at bounding box center [30, 296] width 11 height 11
click at [1108, 529] on button "Próximo" at bounding box center [1091, 523] width 95 height 29
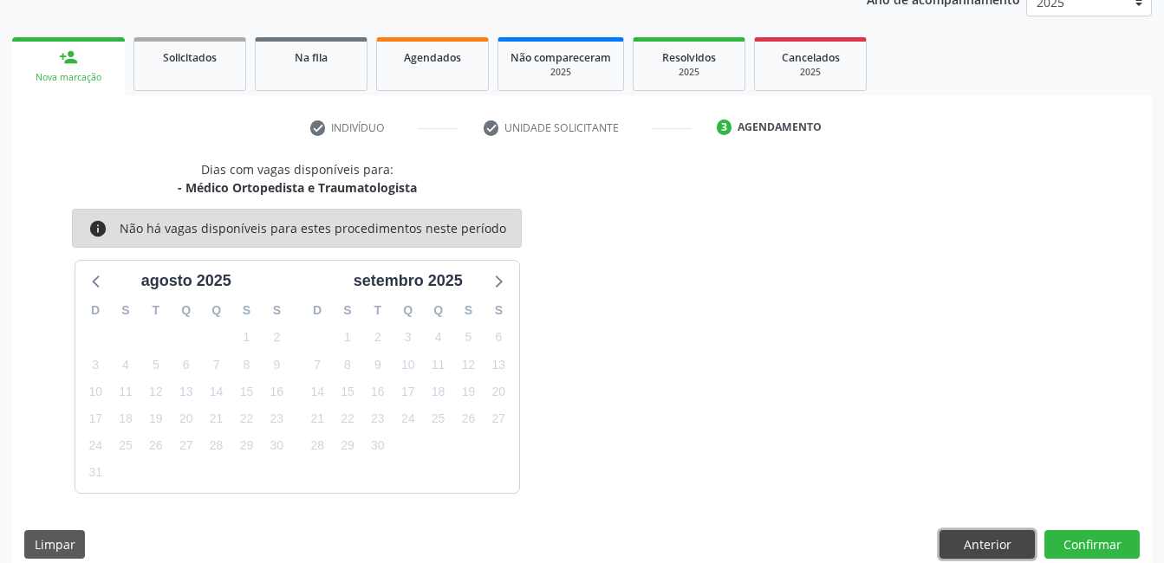
click at [963, 553] on button "Anterior" at bounding box center [986, 544] width 95 height 29
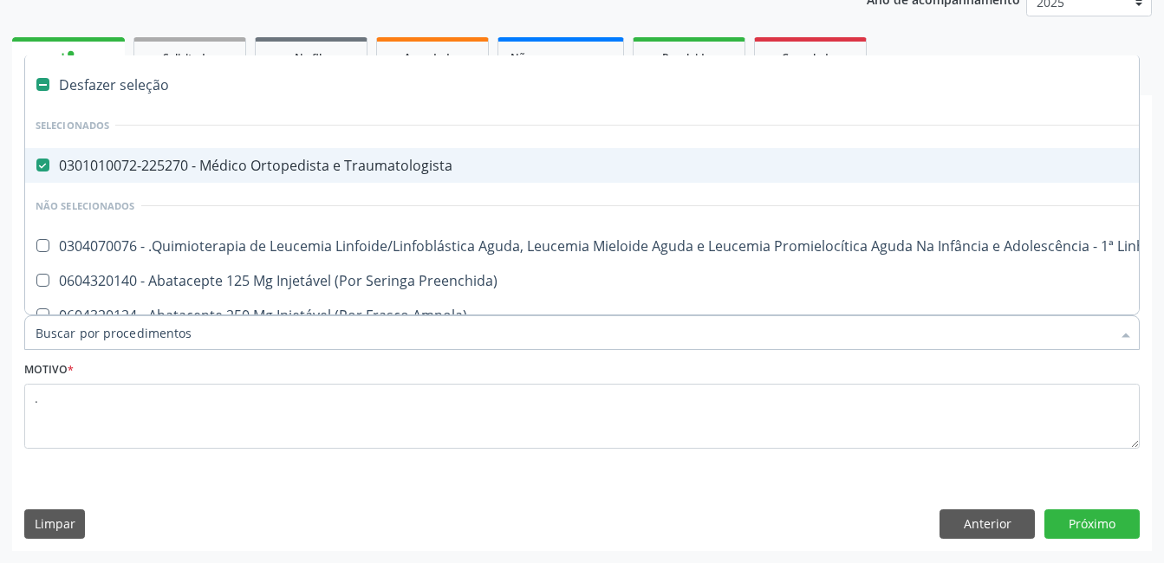
click at [45, 168] on Traumatologista at bounding box center [42, 165] width 13 height 13
click at [36, 168] on Traumatologista "checkbox" at bounding box center [30, 164] width 11 height 11
checkbox Traumatologista "false"
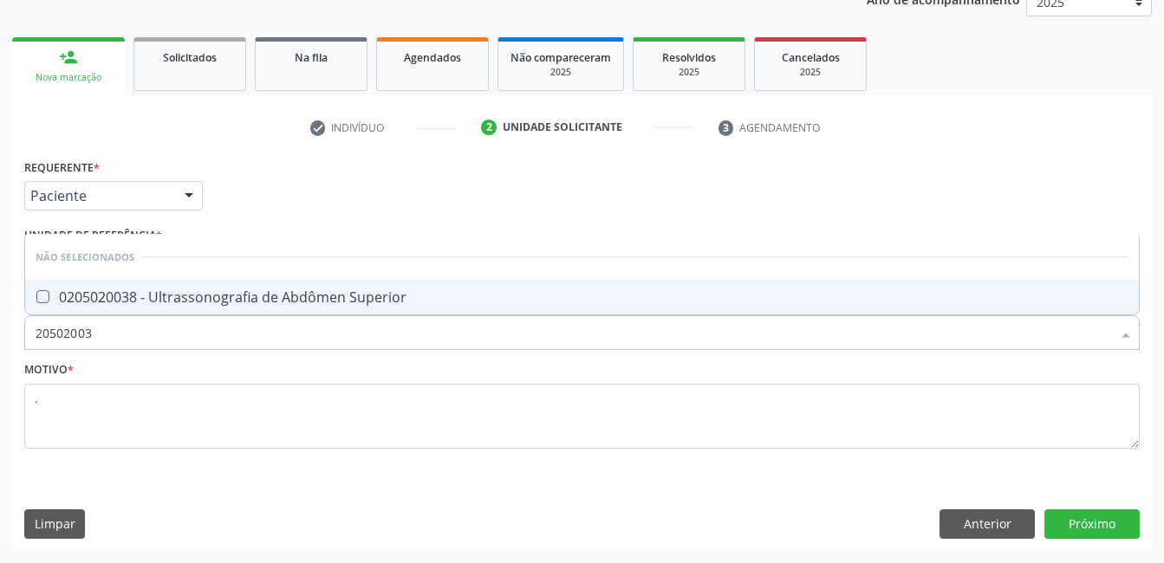
type input "205020038"
click at [46, 297] on Superior at bounding box center [42, 296] width 13 height 13
click at [36, 297] on Superior "checkbox" at bounding box center [30, 296] width 11 height 11
click at [1095, 526] on button "Próximo" at bounding box center [1091, 523] width 95 height 29
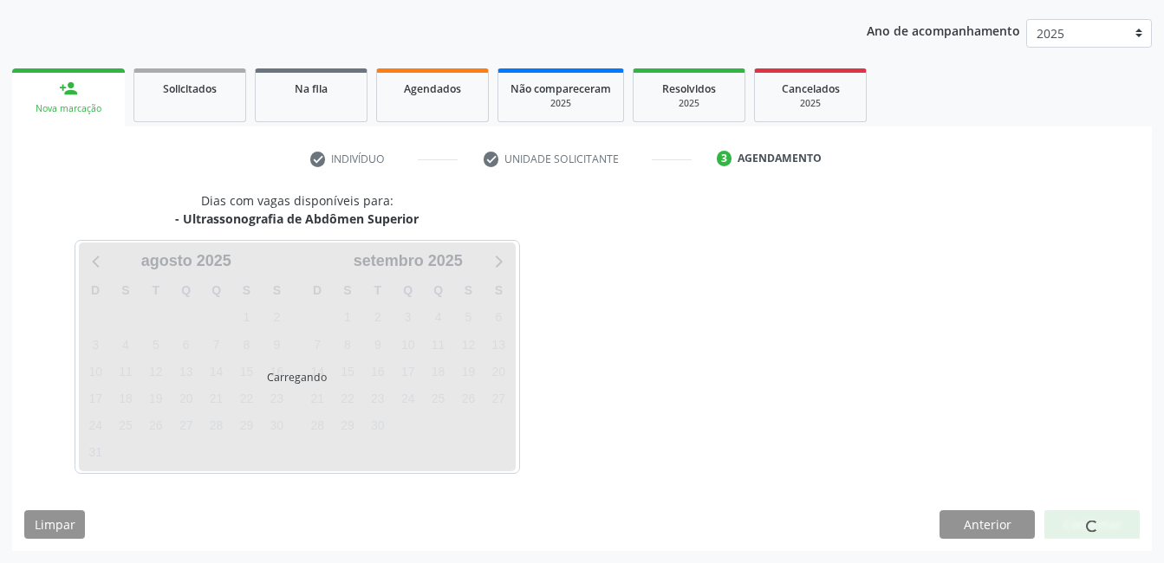
scroll to position [191, 0]
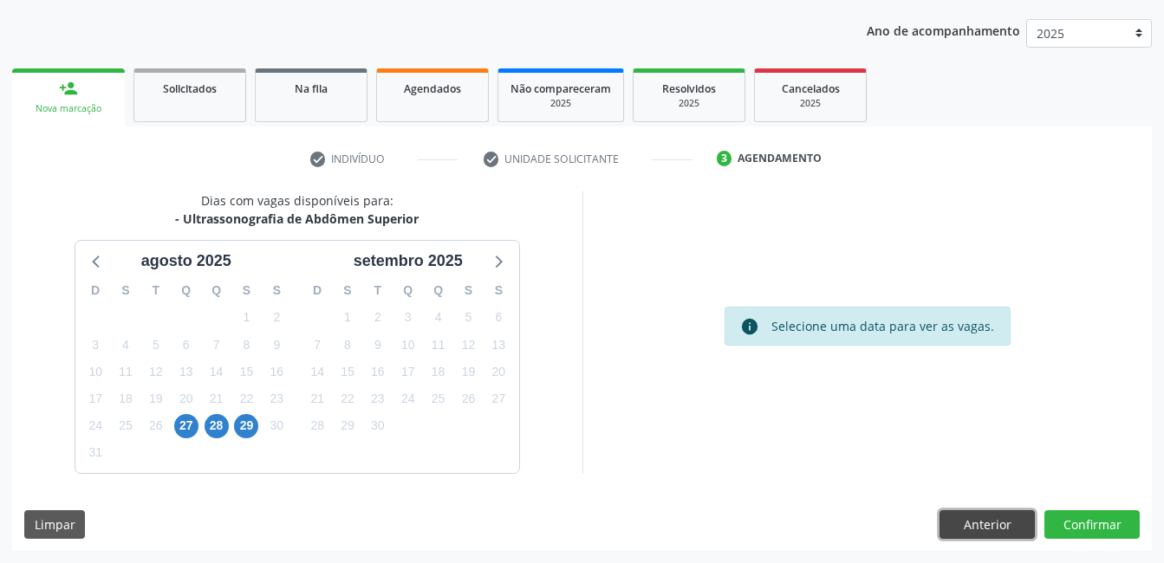
click at [1001, 528] on button "Anterior" at bounding box center [986, 524] width 95 height 29
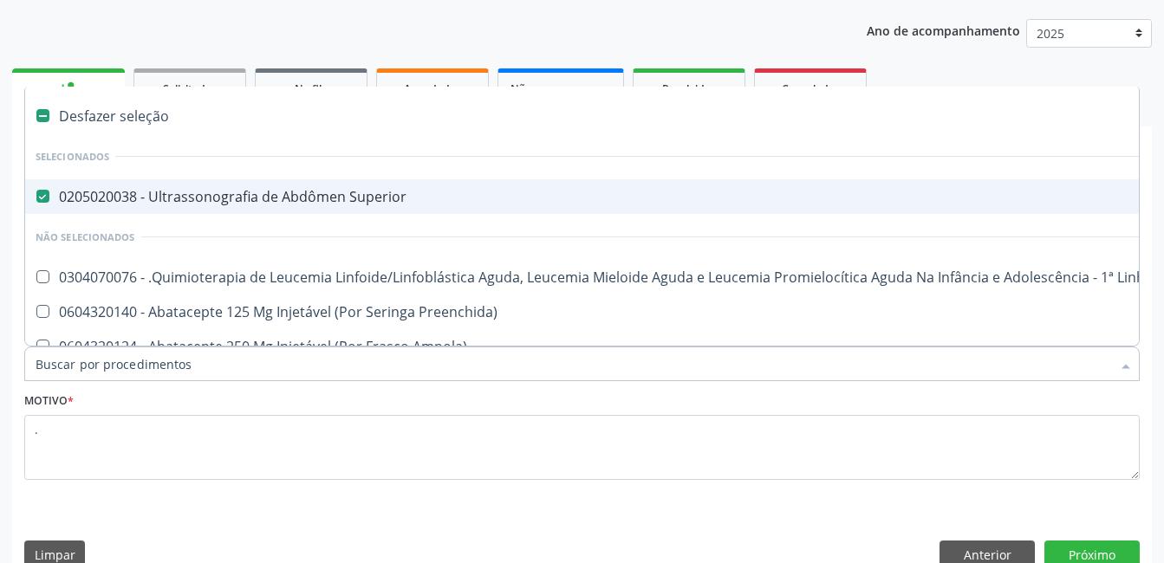
click at [46, 196] on Superior at bounding box center [42, 196] width 13 height 13
click at [36, 196] on Superior "checkbox" at bounding box center [30, 196] width 11 height 11
checkbox Superior "false"
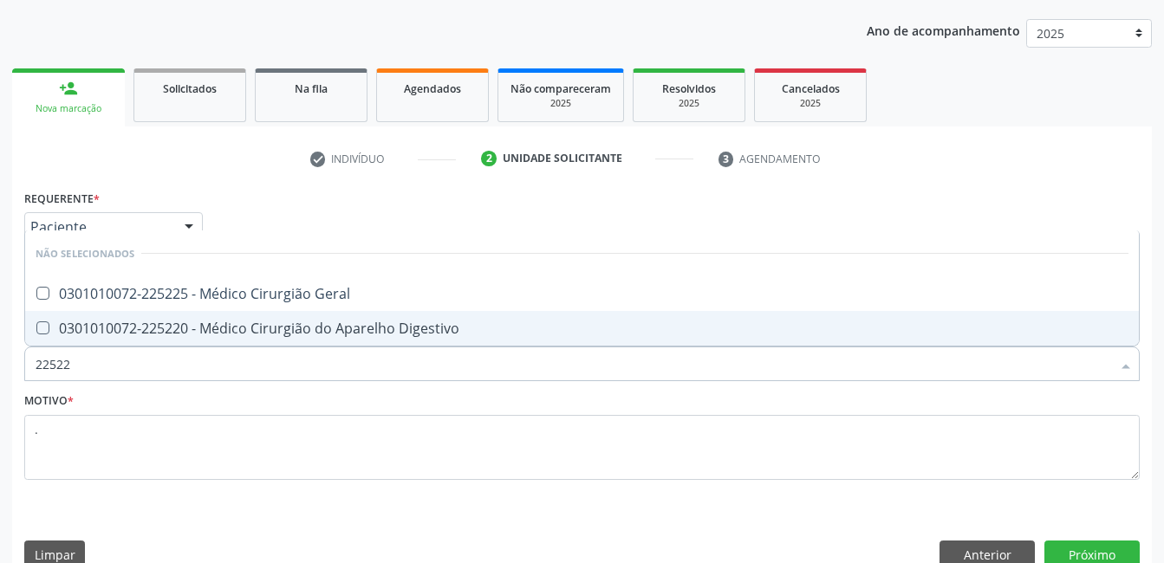
type input "225225"
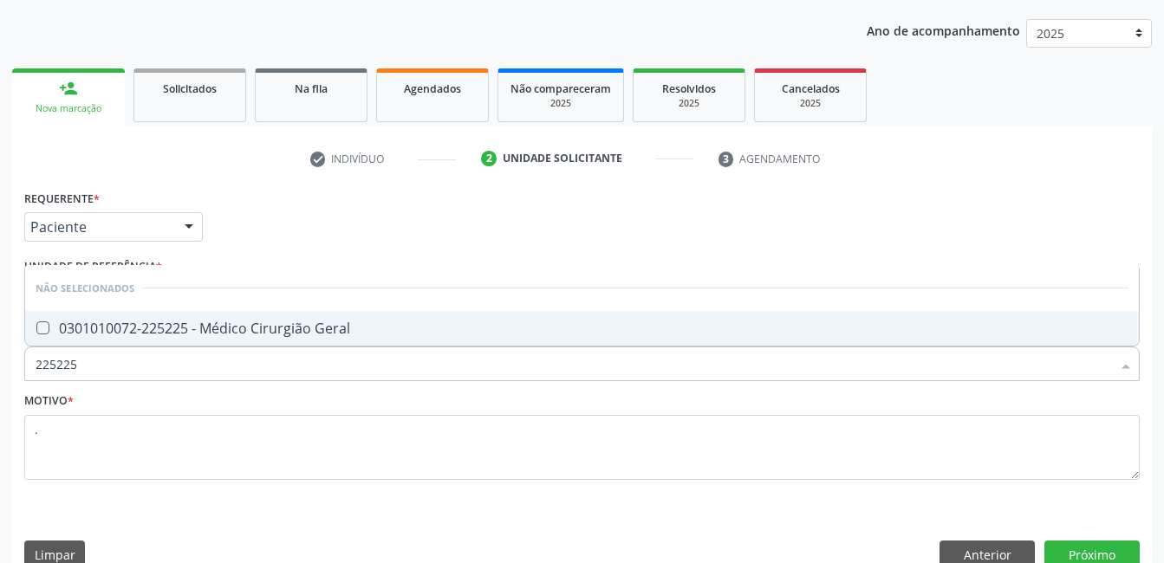
click at [49, 331] on Geral at bounding box center [42, 327] width 13 height 13
click at [36, 331] on Geral "checkbox" at bounding box center [30, 327] width 11 height 11
click at [1102, 547] on button "Próximo" at bounding box center [1091, 555] width 95 height 29
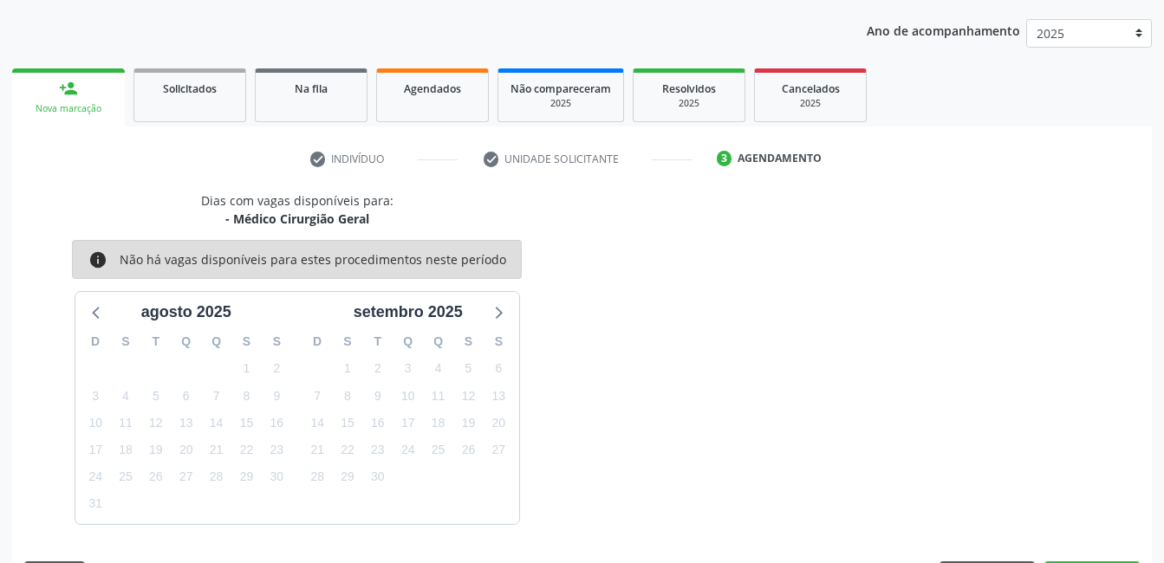
scroll to position [242, 0]
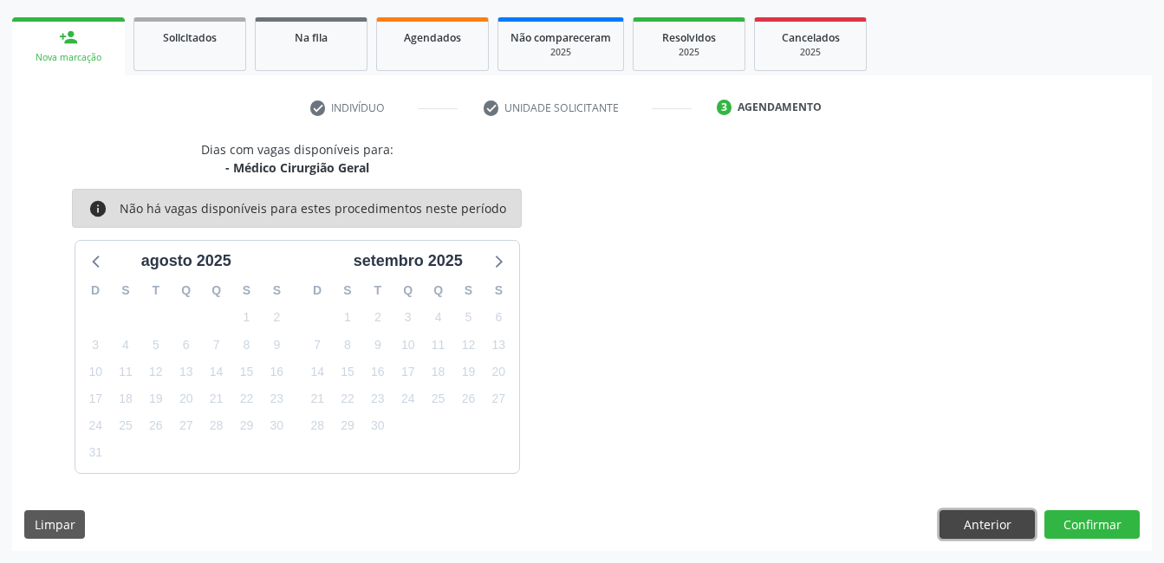
click at [995, 528] on button "Anterior" at bounding box center [986, 524] width 95 height 29
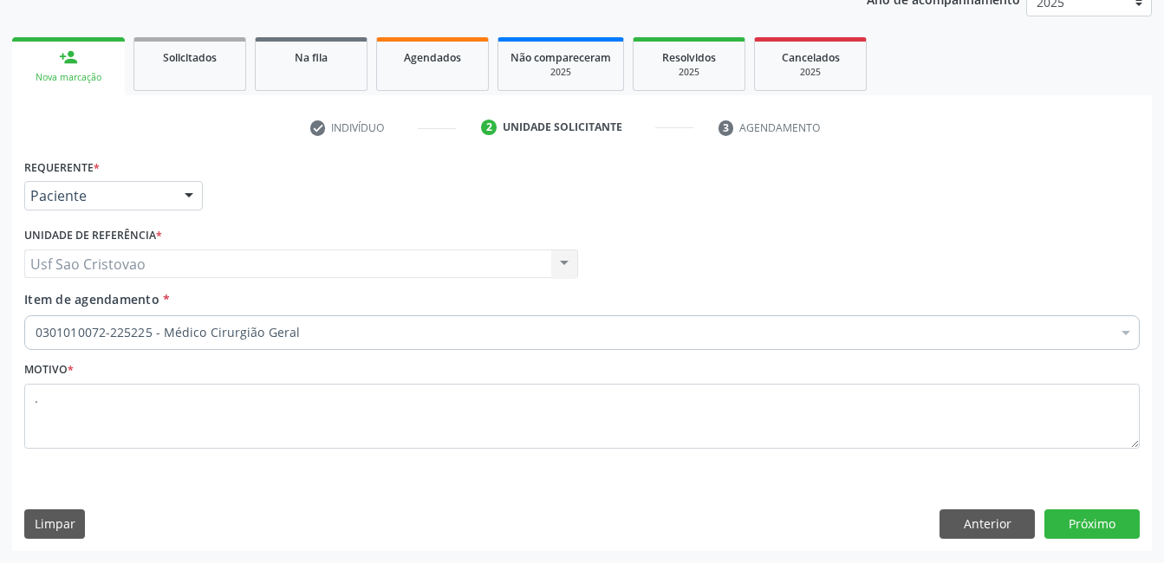
scroll to position [222, 0]
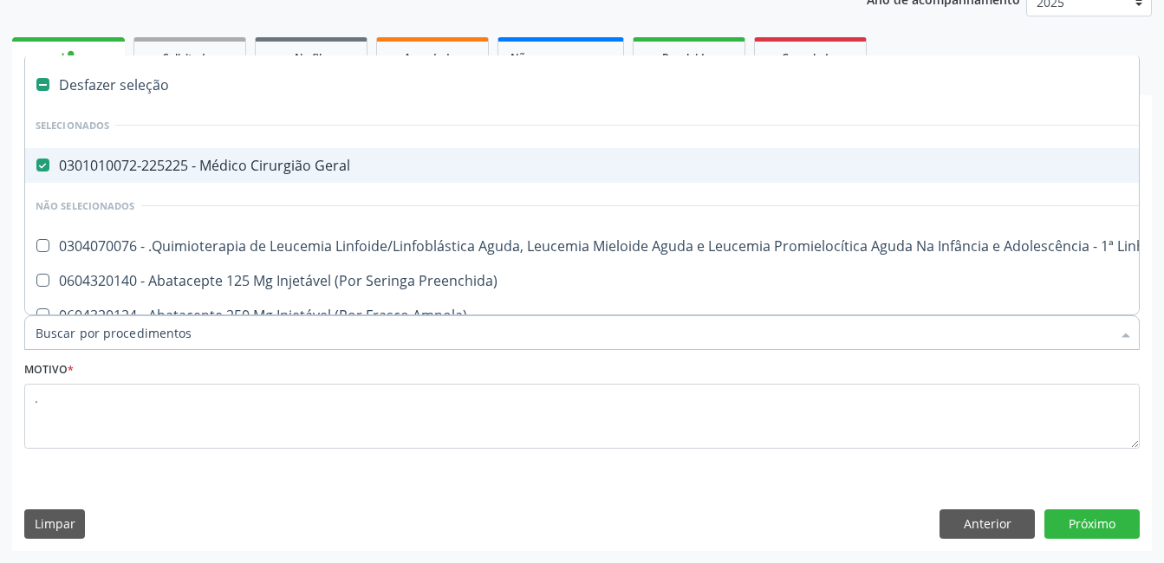
click at [49, 167] on div "0301010072-225225 - Médico Cirurgião Geral" at bounding box center [710, 166] width 1349 height 14
checkbox Geral "false"
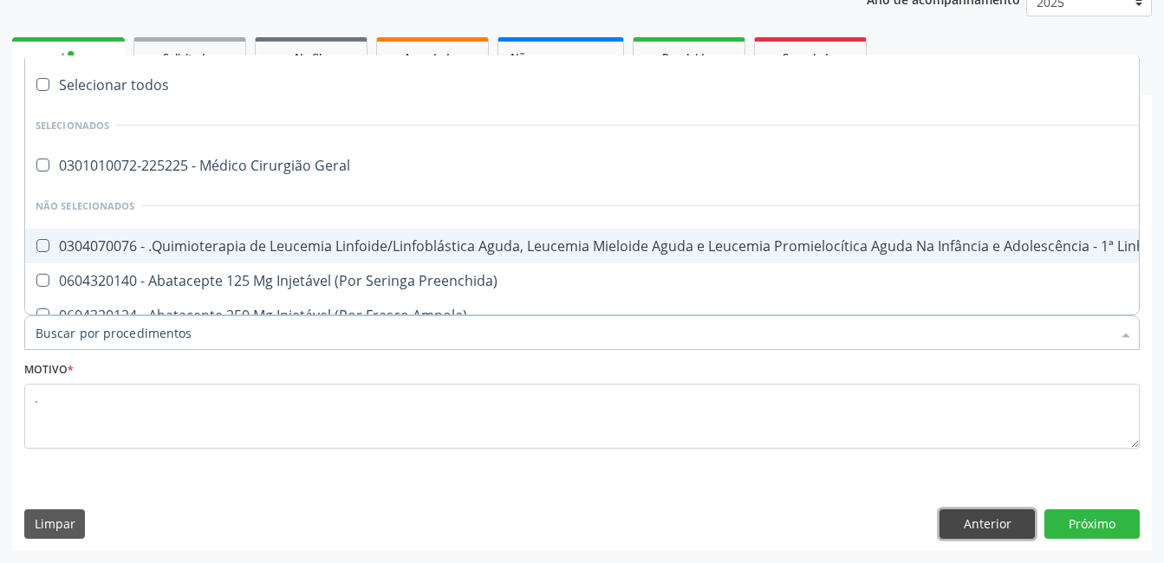
click at [996, 512] on button "Anterior" at bounding box center [986, 523] width 95 height 29
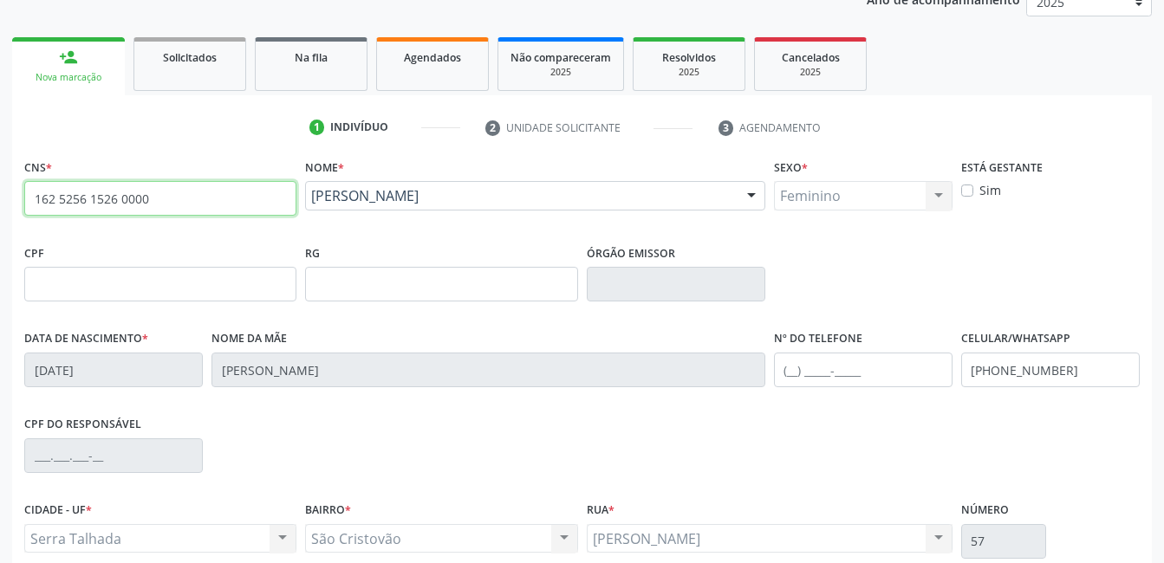
drag, startPoint x: 161, startPoint y: 193, endPoint x: -3, endPoint y: 183, distance: 164.9
click at [0, 183] on html "Central de Marcação notifications [PERSON_NAME] Recepcionista da UBS  Configur…" at bounding box center [582, 59] width 1164 height 563
